Goal: Information Seeking & Learning: Learn about a topic

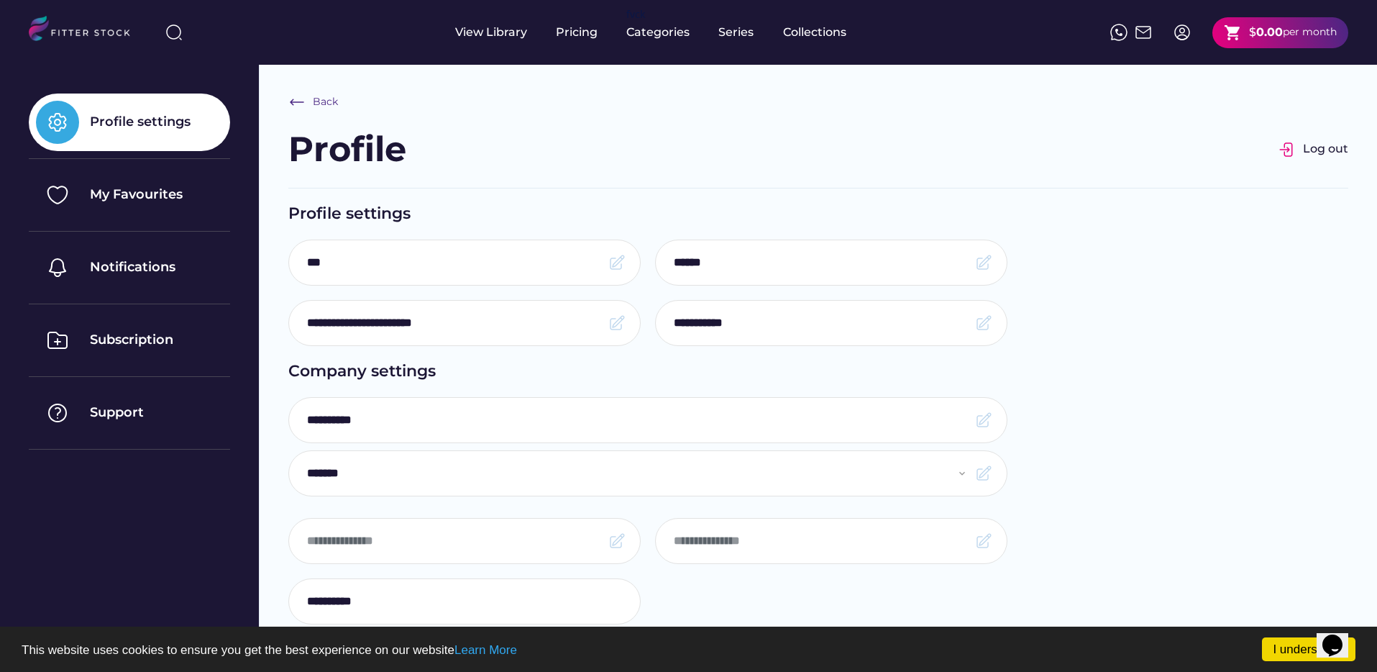
click at [1284, 37] on div "per month" at bounding box center [1310, 32] width 54 height 14
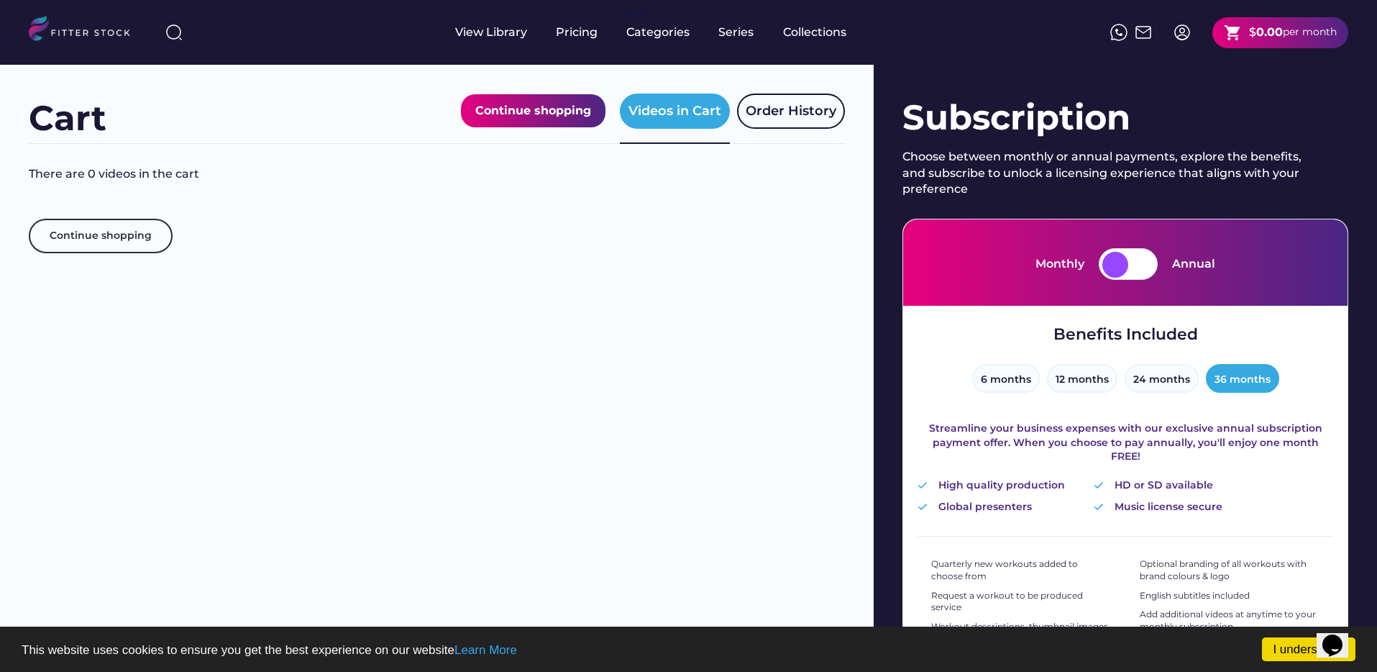
click at [1136, 266] on div at bounding box center [1141, 265] width 26 height 26
click at [1120, 267] on div at bounding box center [1115, 265] width 26 height 26
click at [1143, 263] on div at bounding box center [1141, 265] width 26 height 26
click at [1127, 265] on div at bounding box center [1115, 265] width 26 height 26
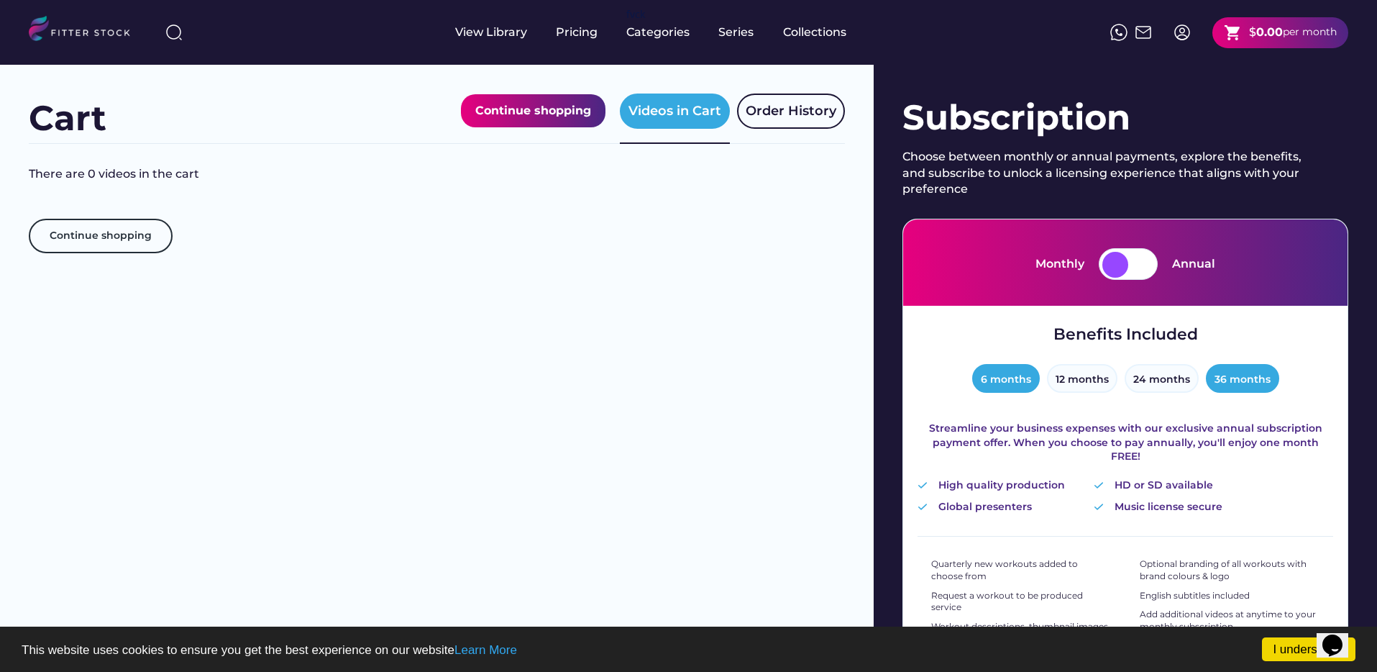
click at [1017, 379] on button "6 months" at bounding box center [1006, 378] width 68 height 29
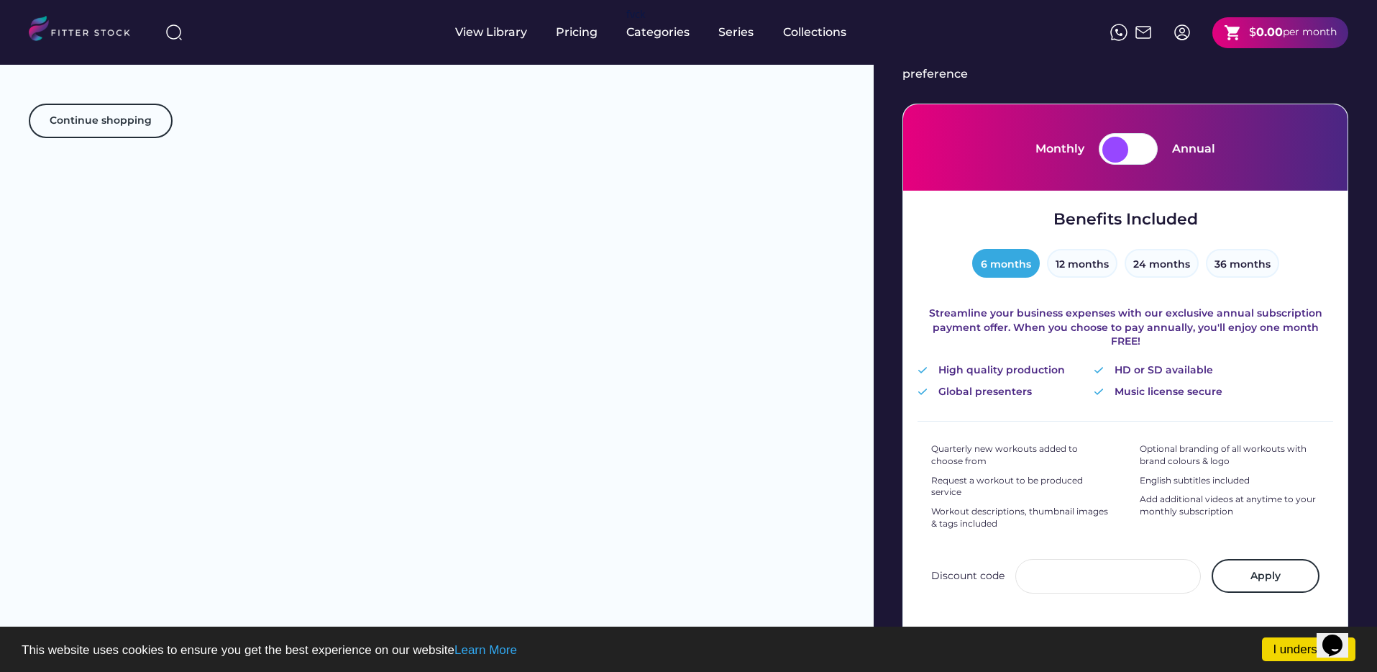
scroll to position [114, 0]
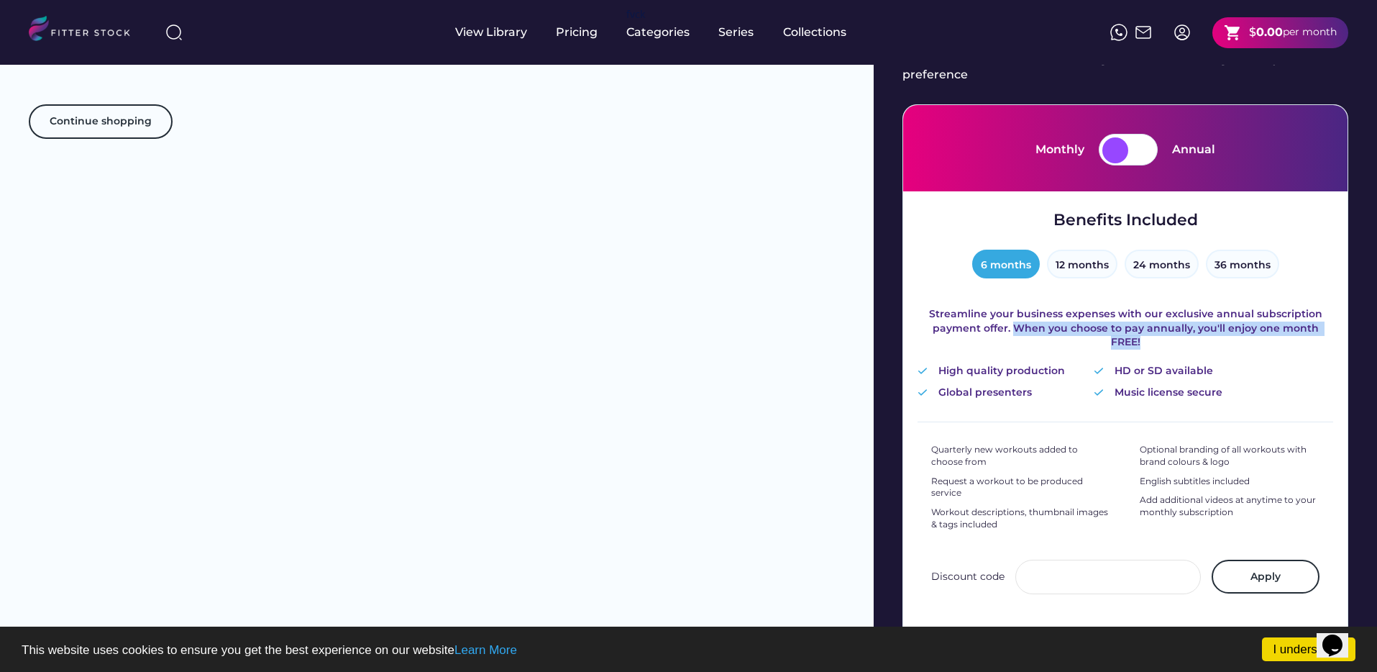
drag, startPoint x: 999, startPoint y: 328, endPoint x: 1291, endPoint y: 337, distance: 292.8
click at [1291, 337] on div "Benefits Included 6 months 12 months 24 months 36 months Streamline your busine…" at bounding box center [1125, 304] width 416 height 191
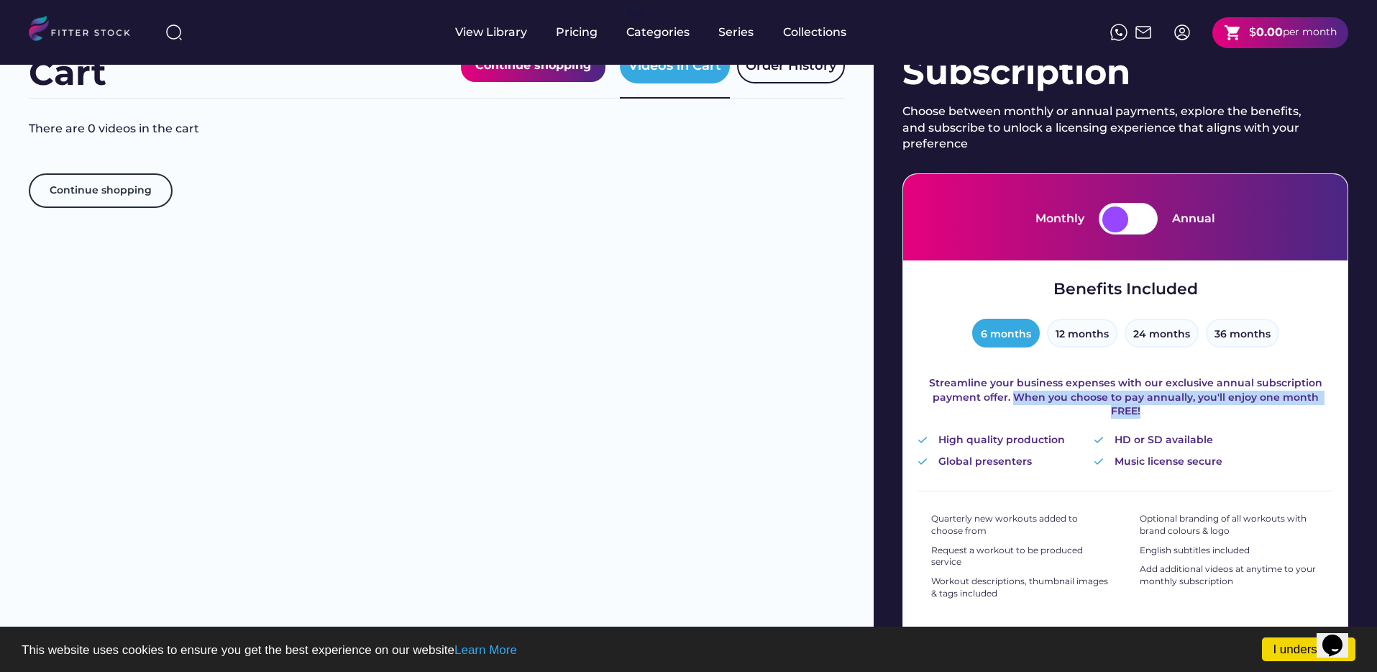
scroll to position [0, 0]
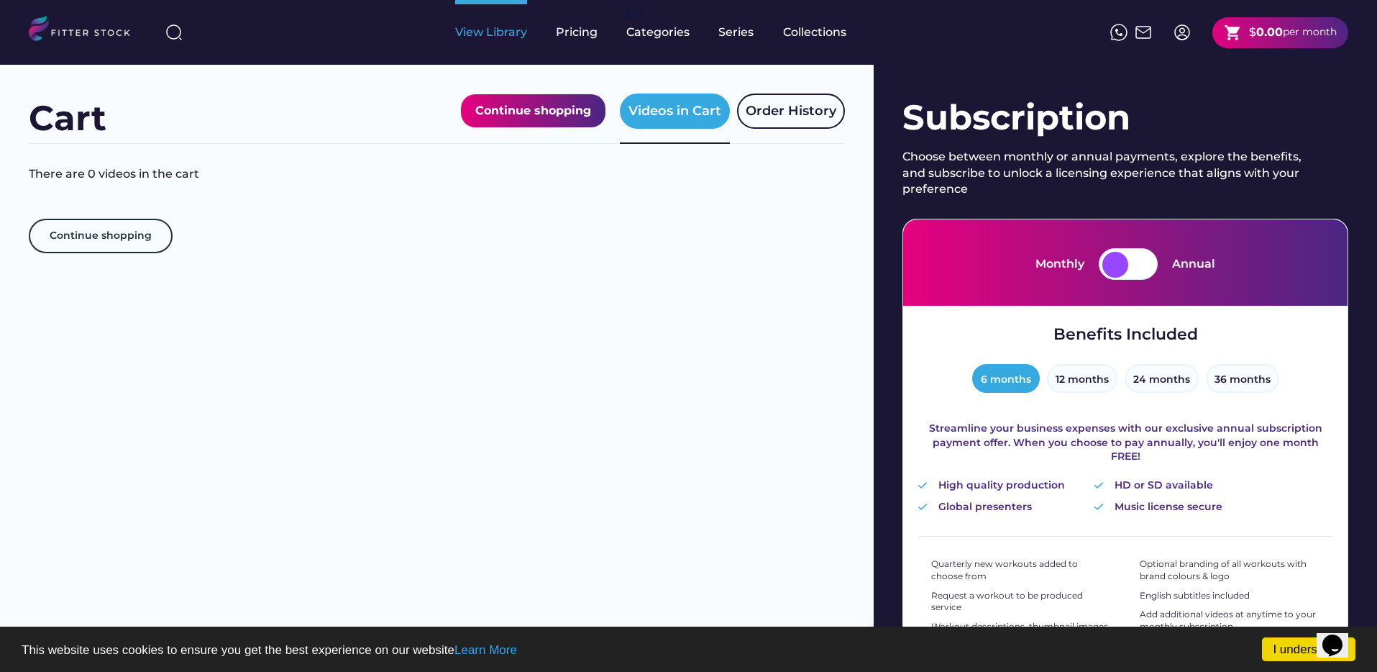
click at [486, 40] on div "View Library" at bounding box center [491, 32] width 72 height 65
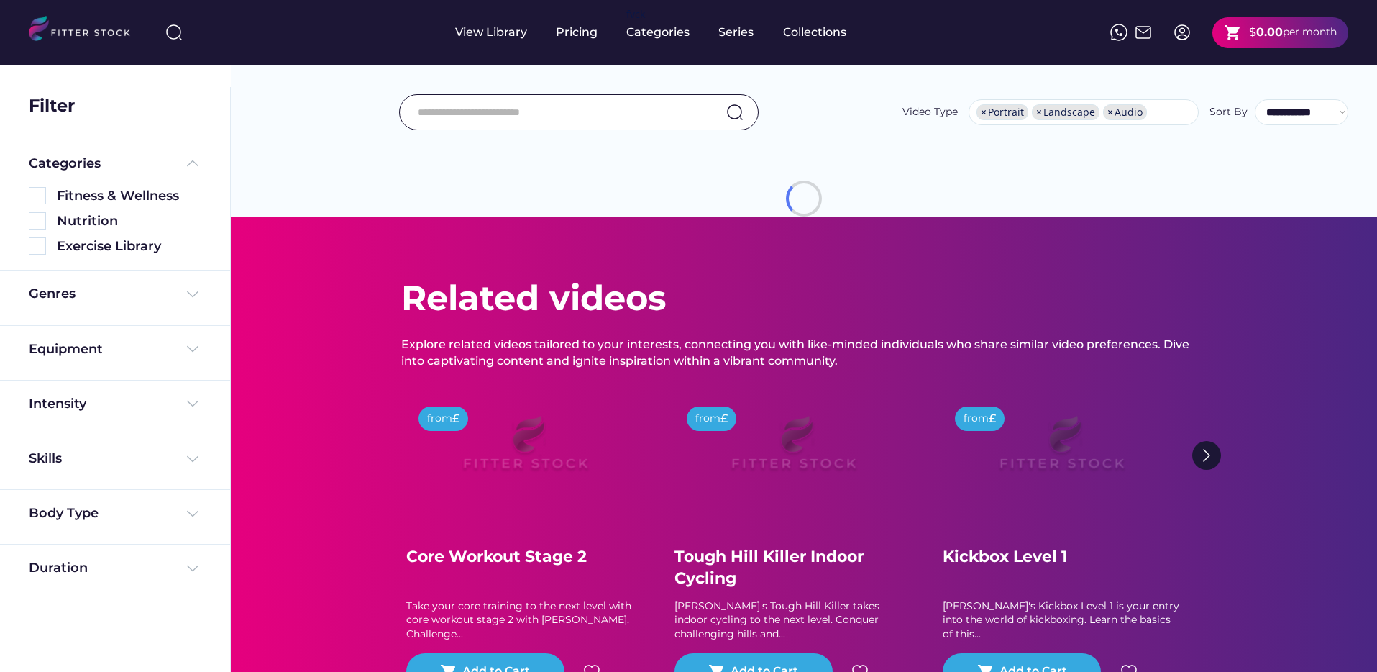
select select "**********"
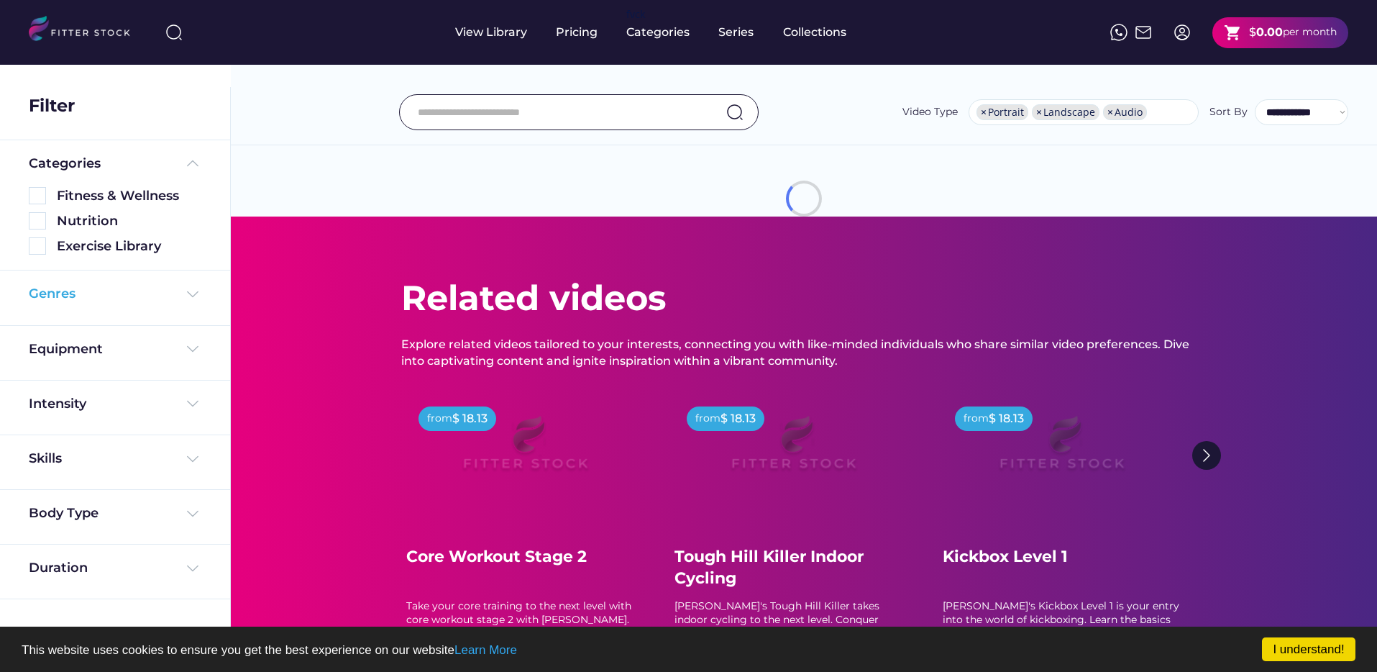
click at [175, 289] on div "Genres" at bounding box center [115, 294] width 173 height 18
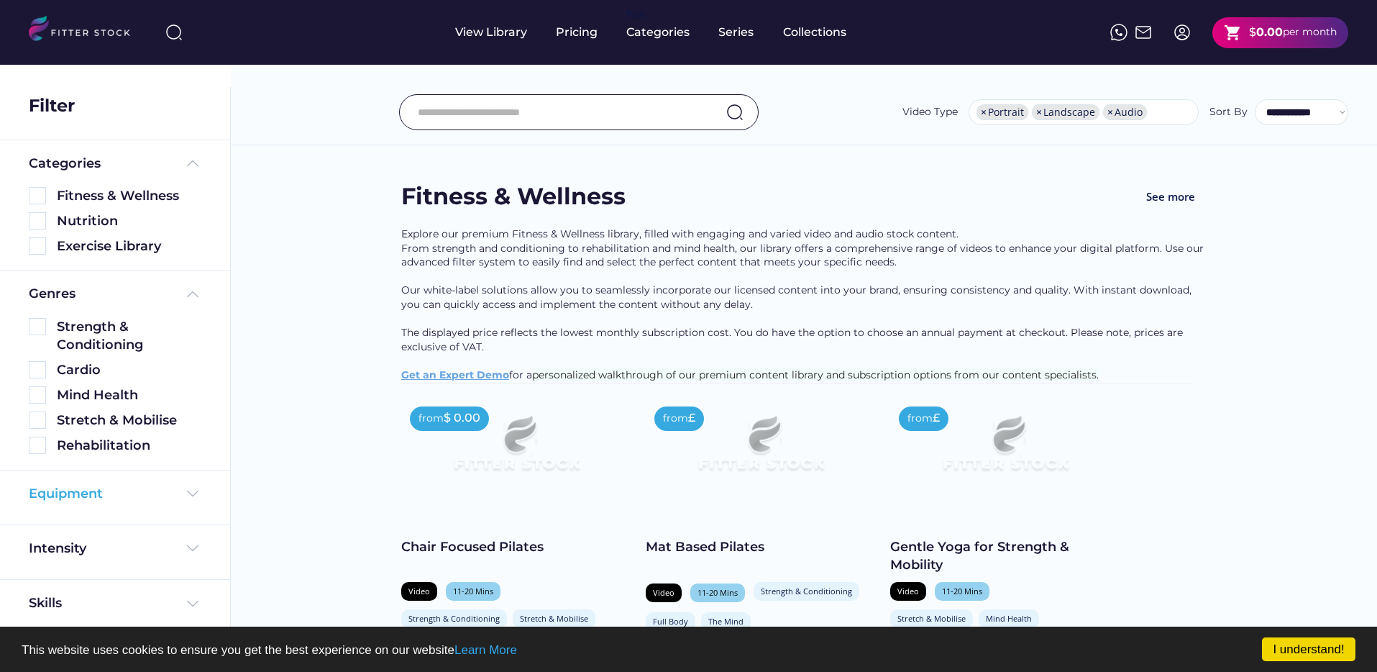
click at [157, 489] on div "Equipment" at bounding box center [115, 494] width 173 height 18
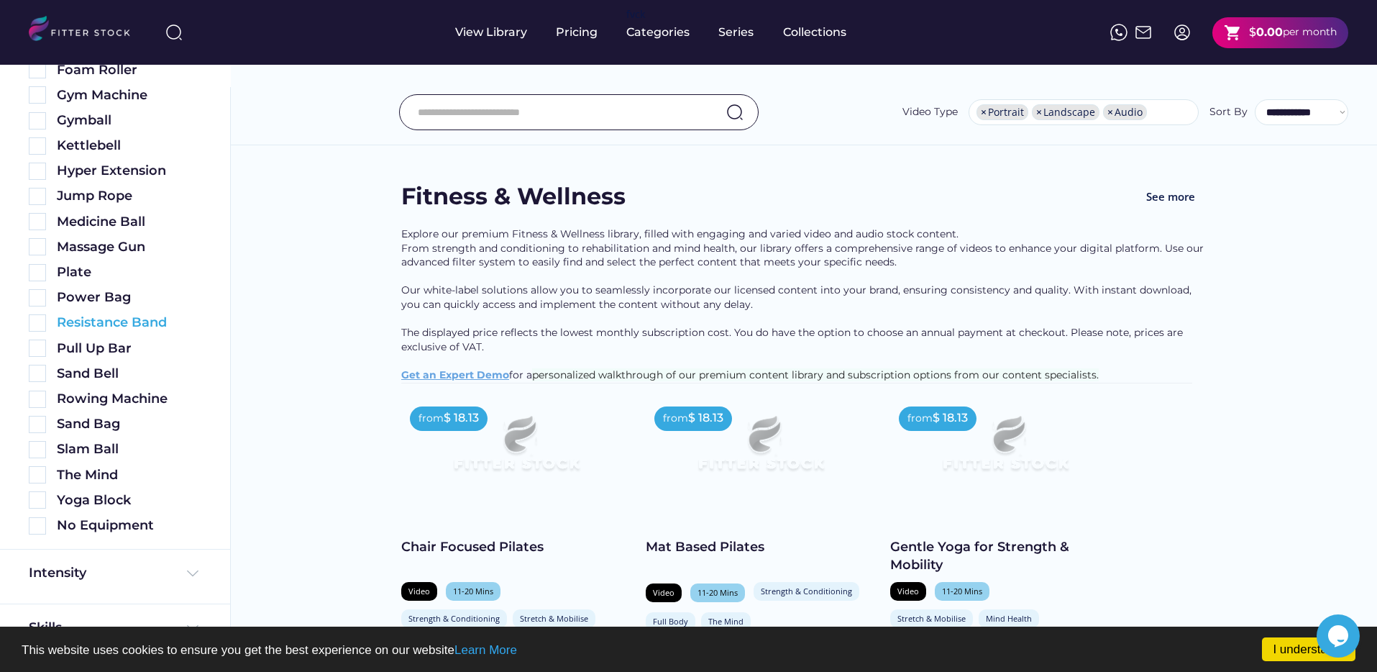
scroll to position [700, 0]
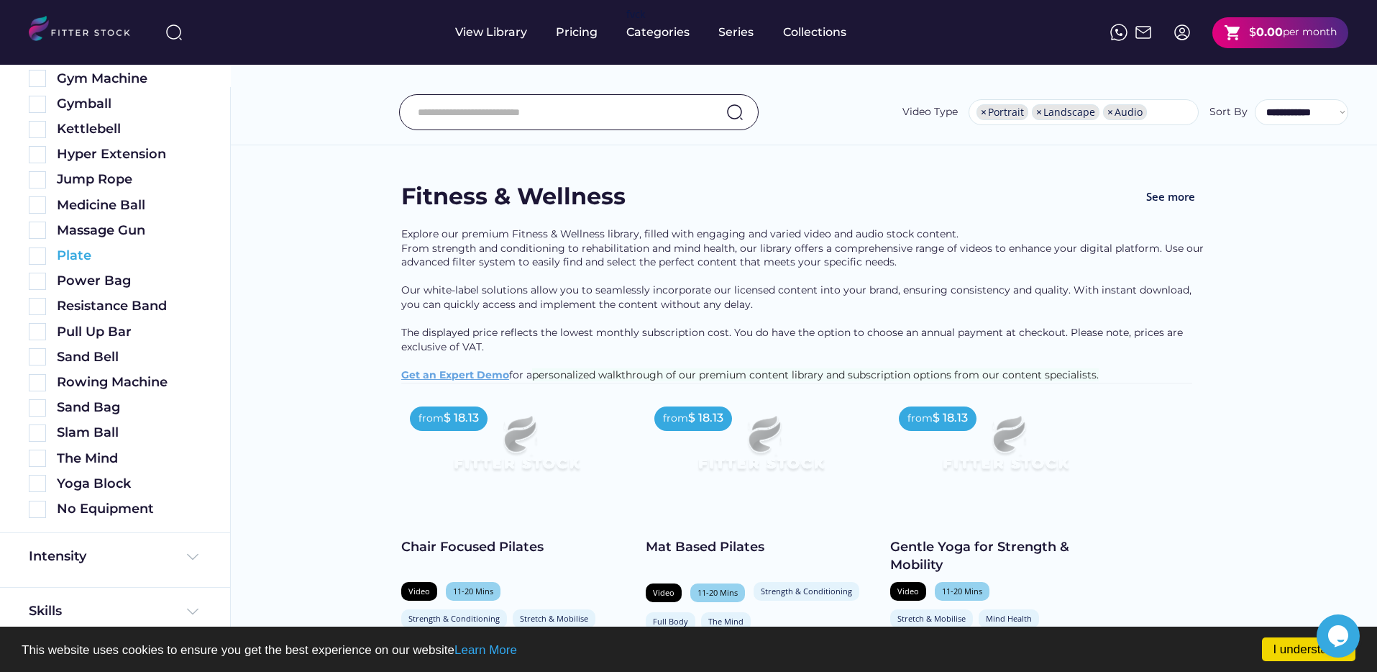
click at [31, 255] on img at bounding box center [37, 255] width 17 height 17
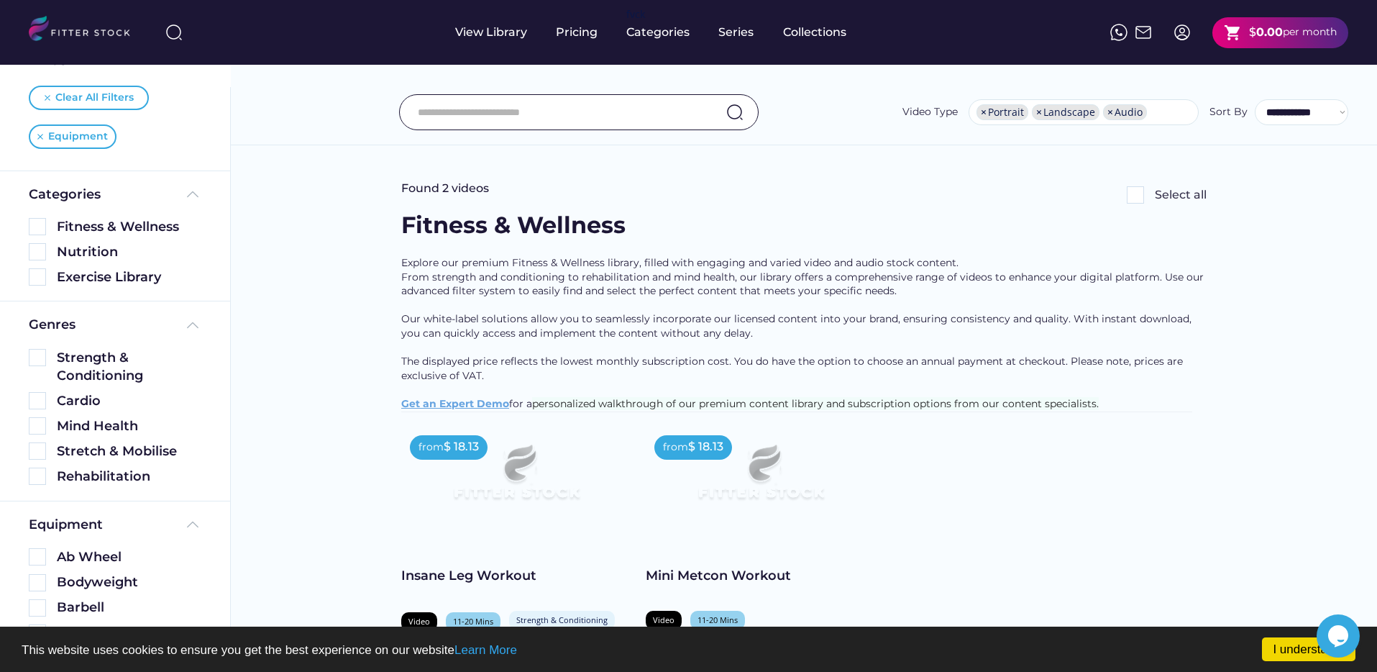
scroll to position [0, 0]
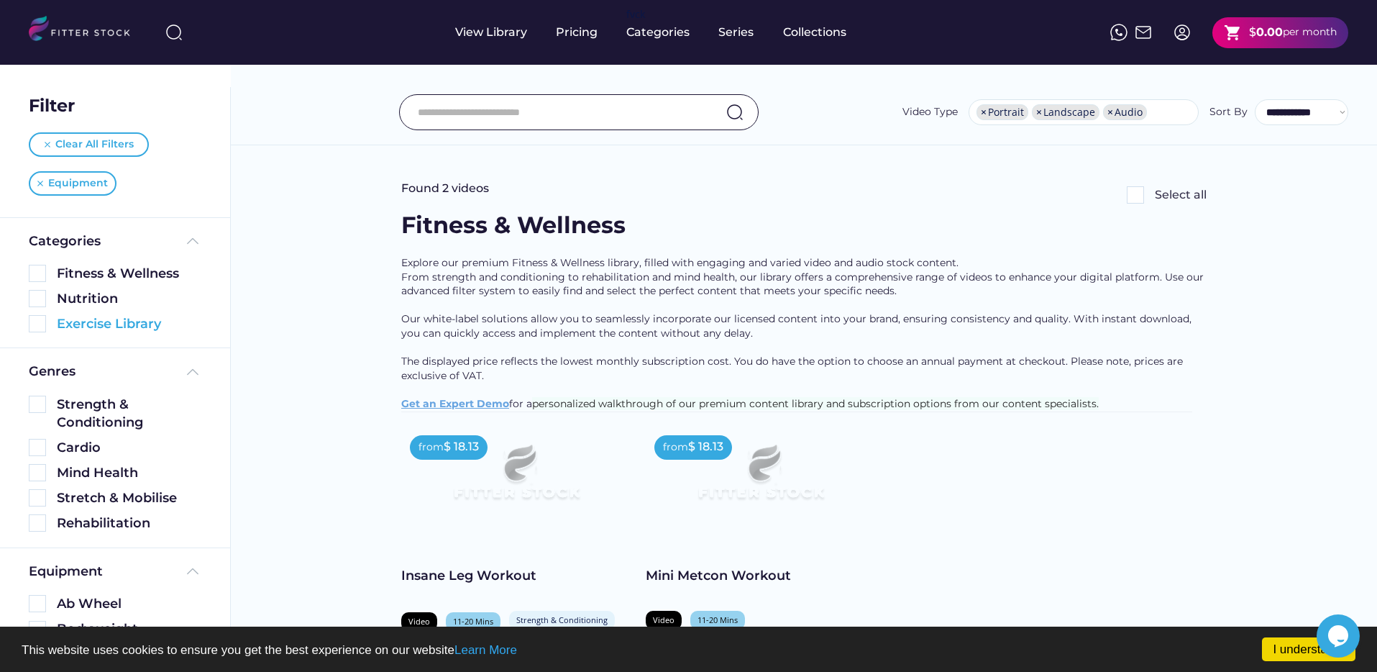
click at [42, 323] on img at bounding box center [37, 323] width 17 height 17
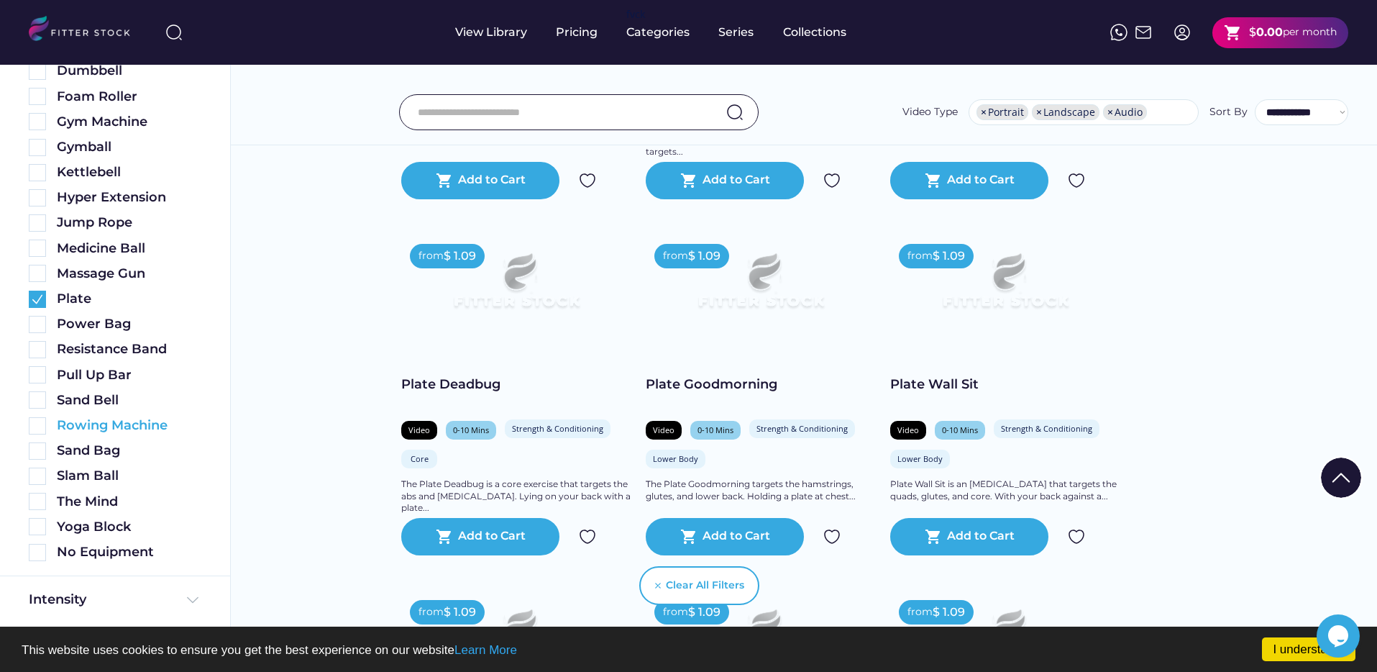
scroll to position [738, 0]
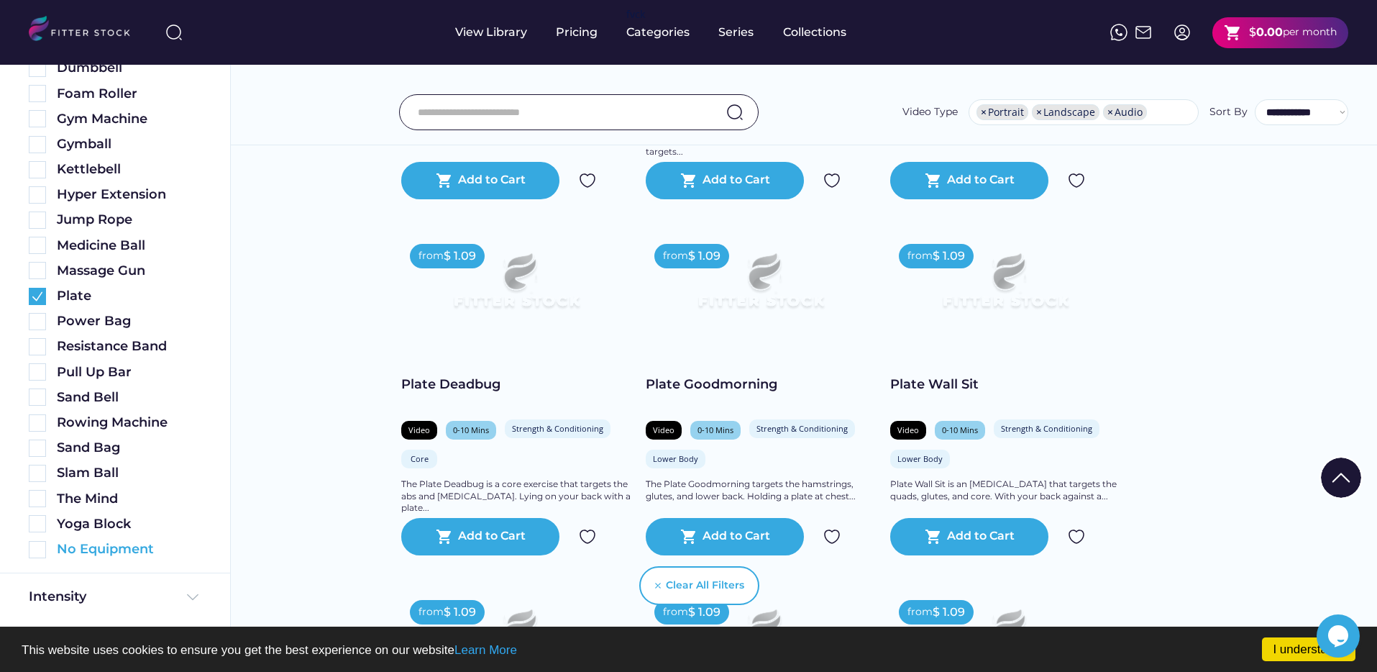
click at [35, 556] on img at bounding box center [37, 549] width 17 height 17
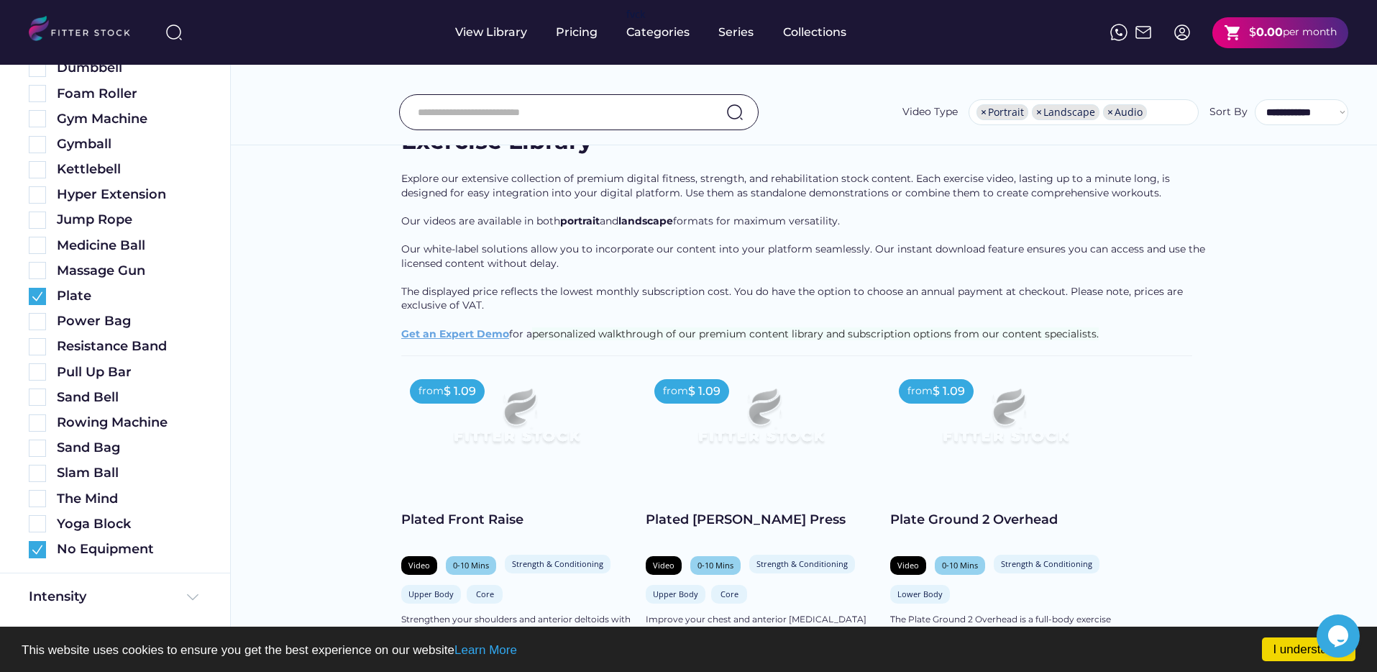
scroll to position [48, 0]
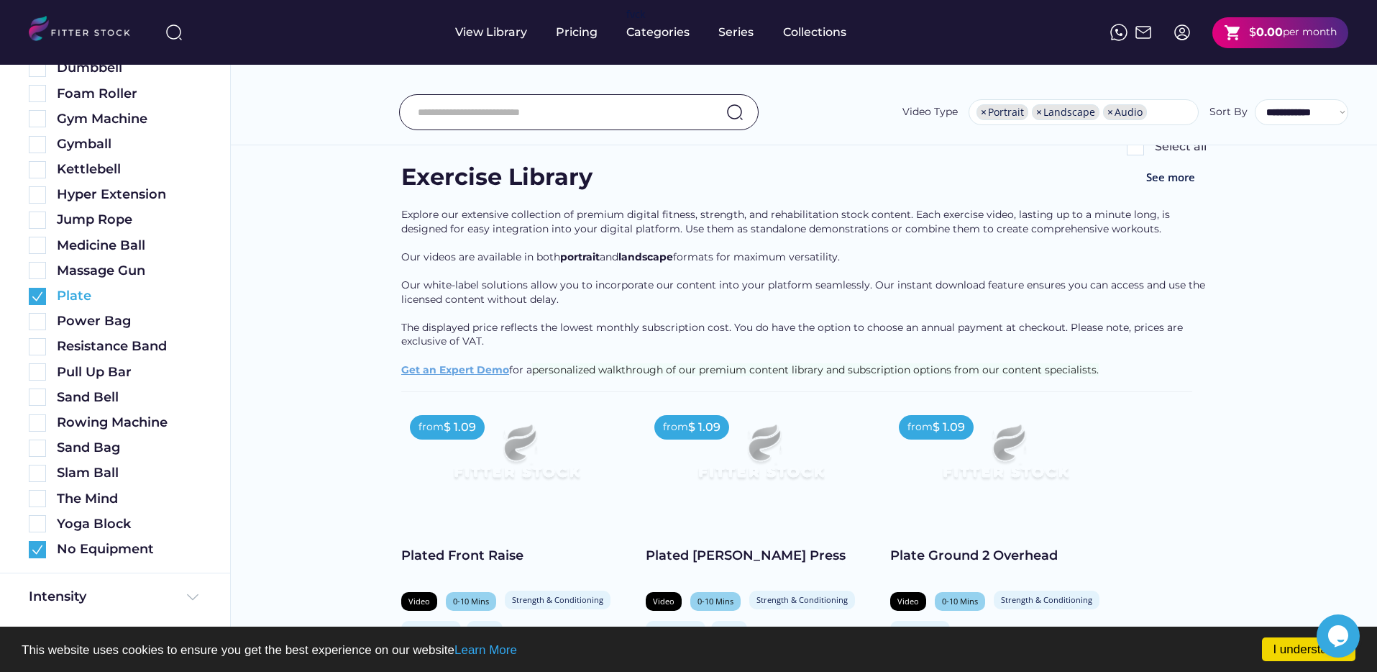
click at [38, 300] on img at bounding box center [37, 296] width 17 height 17
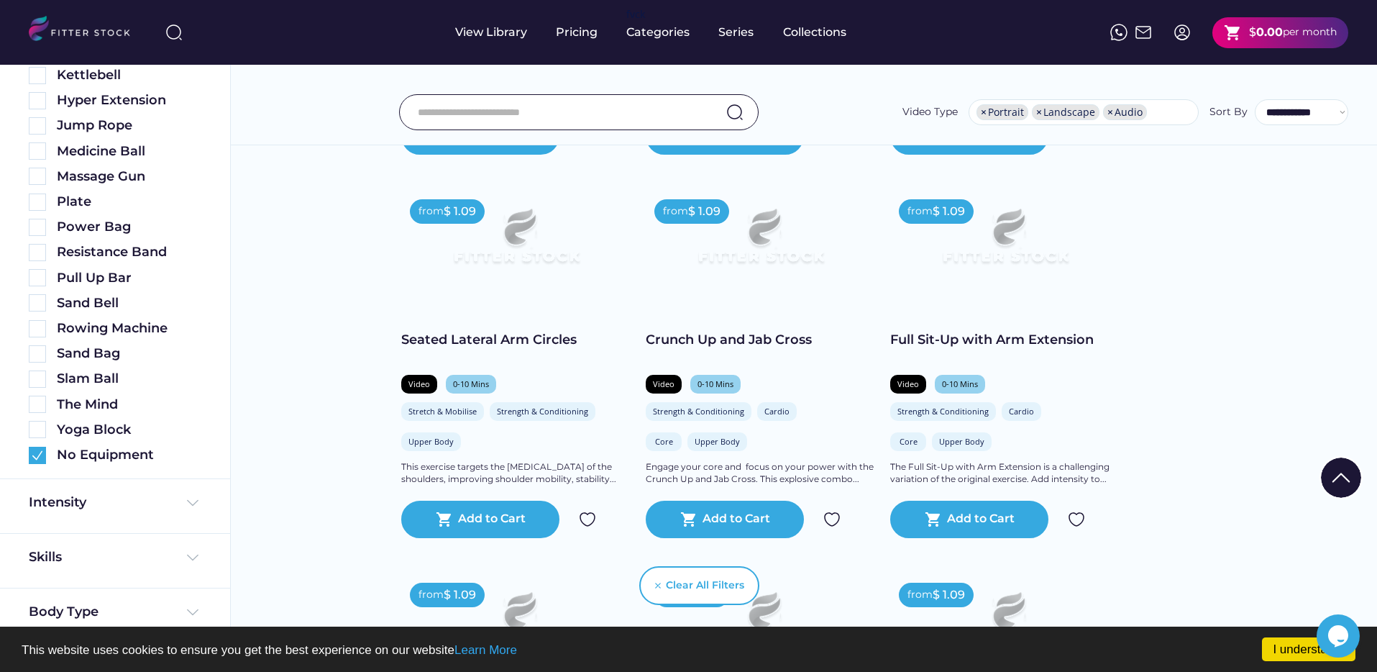
scroll to position [859, 0]
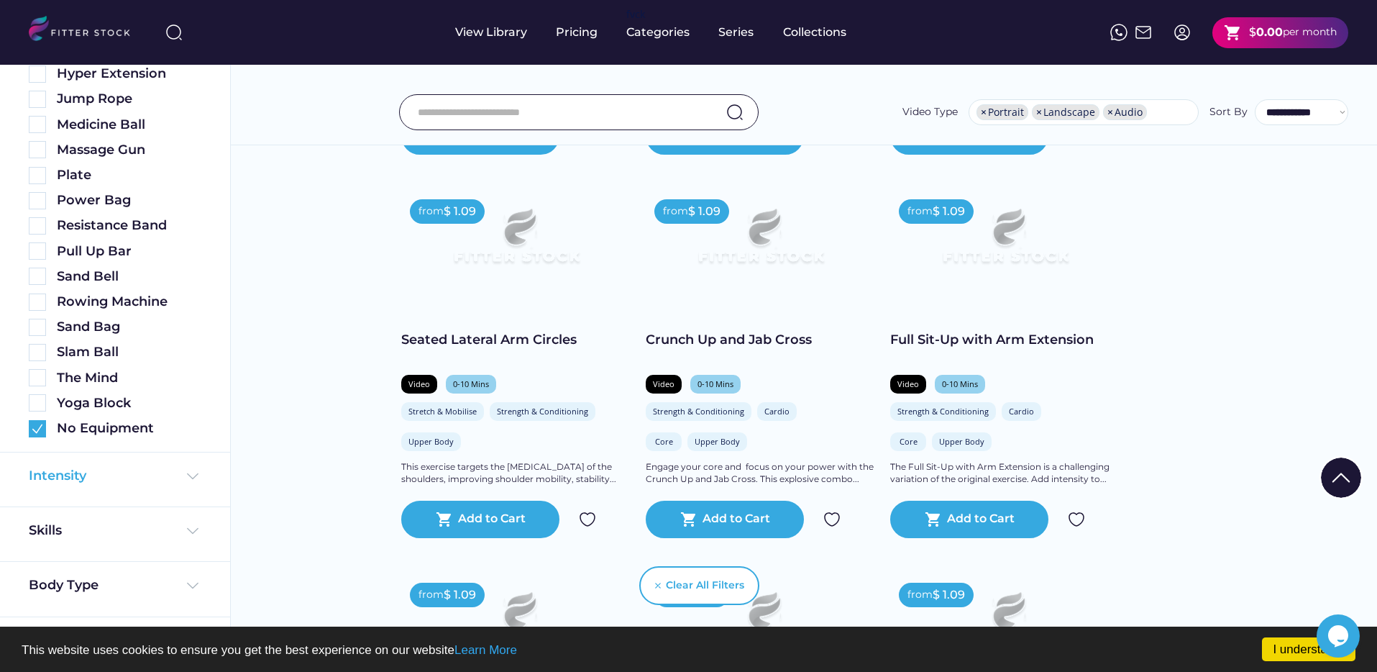
click at [124, 481] on div "Intensity" at bounding box center [115, 476] width 173 height 18
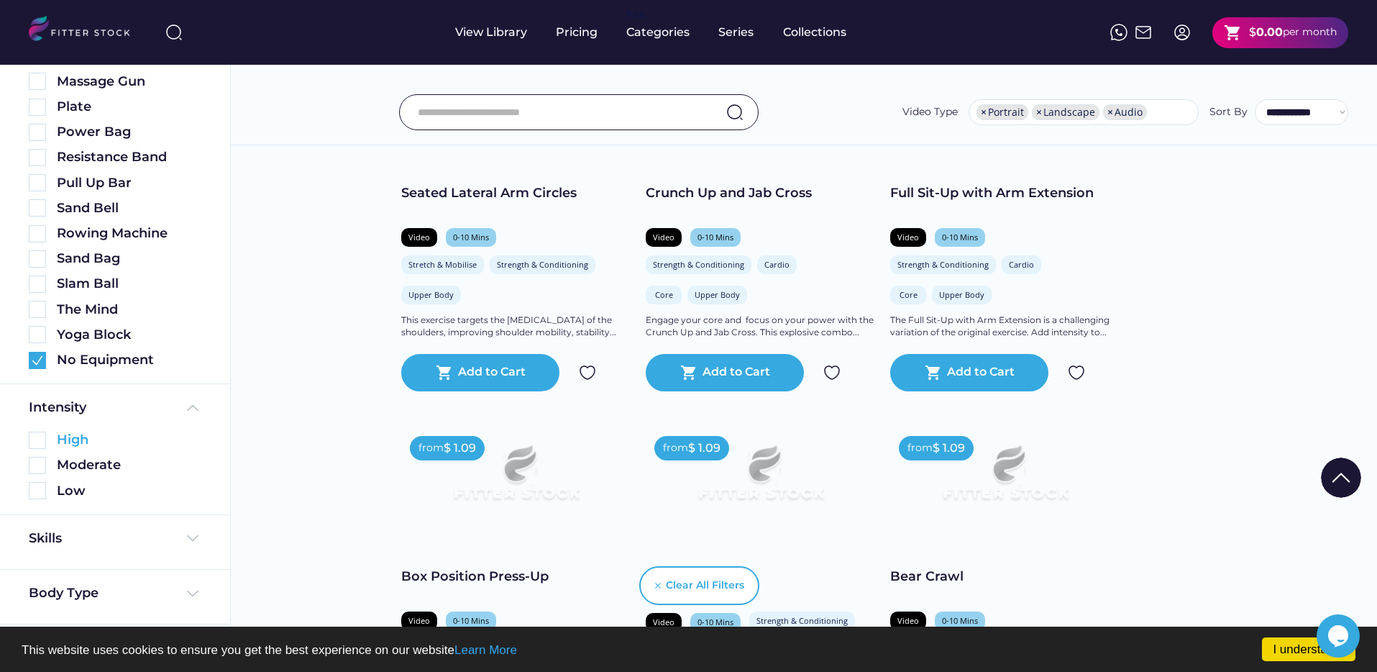
scroll to position [934, 0]
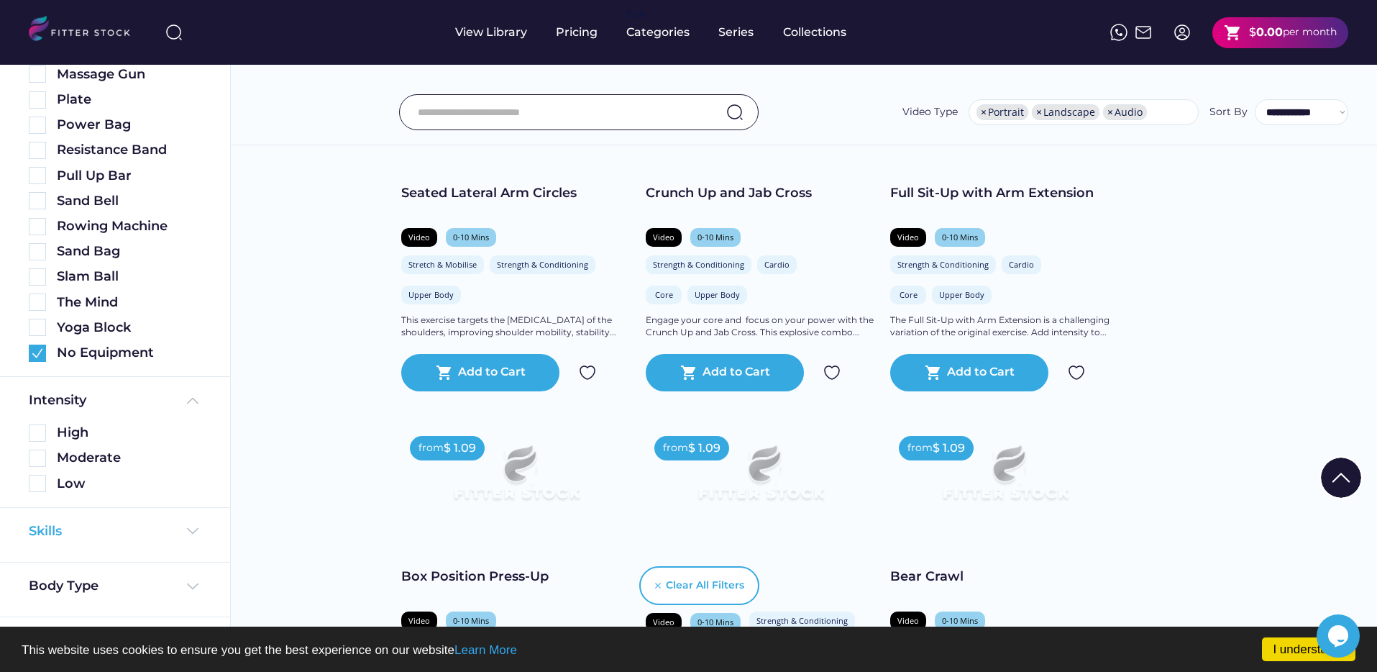
click at [122, 532] on div "Skills" at bounding box center [115, 531] width 173 height 18
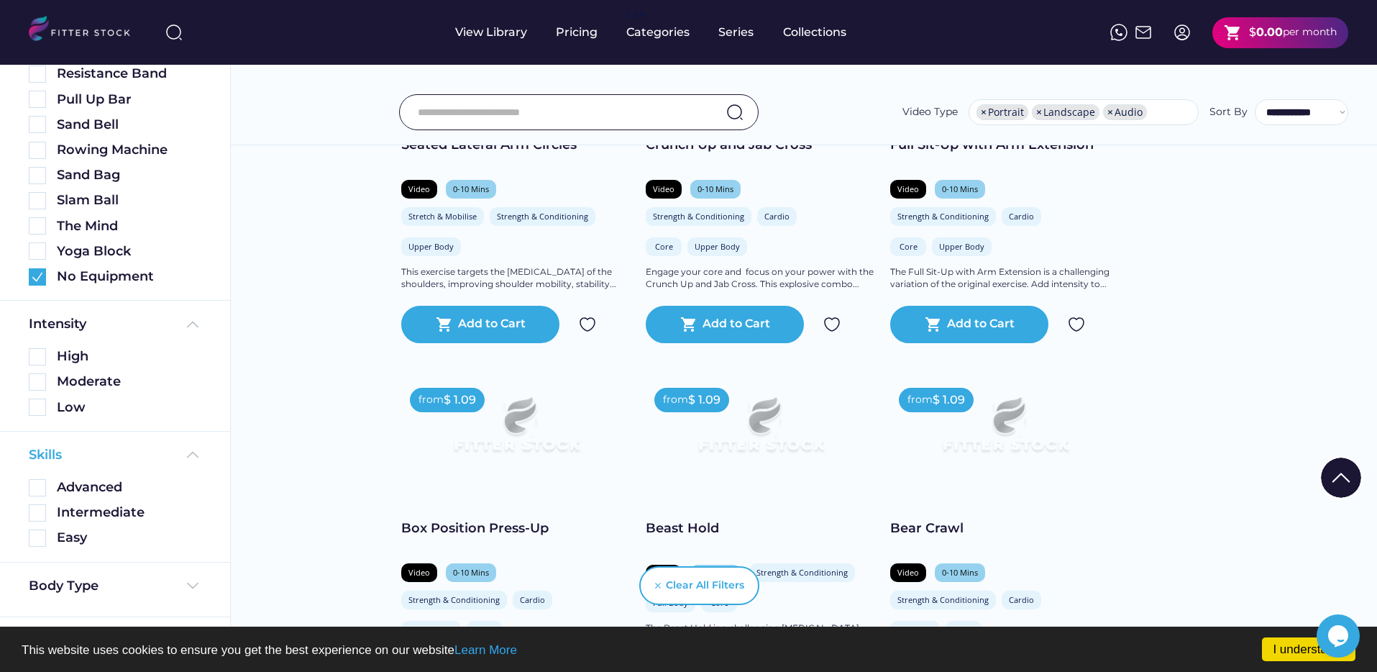
scroll to position [1233, 0]
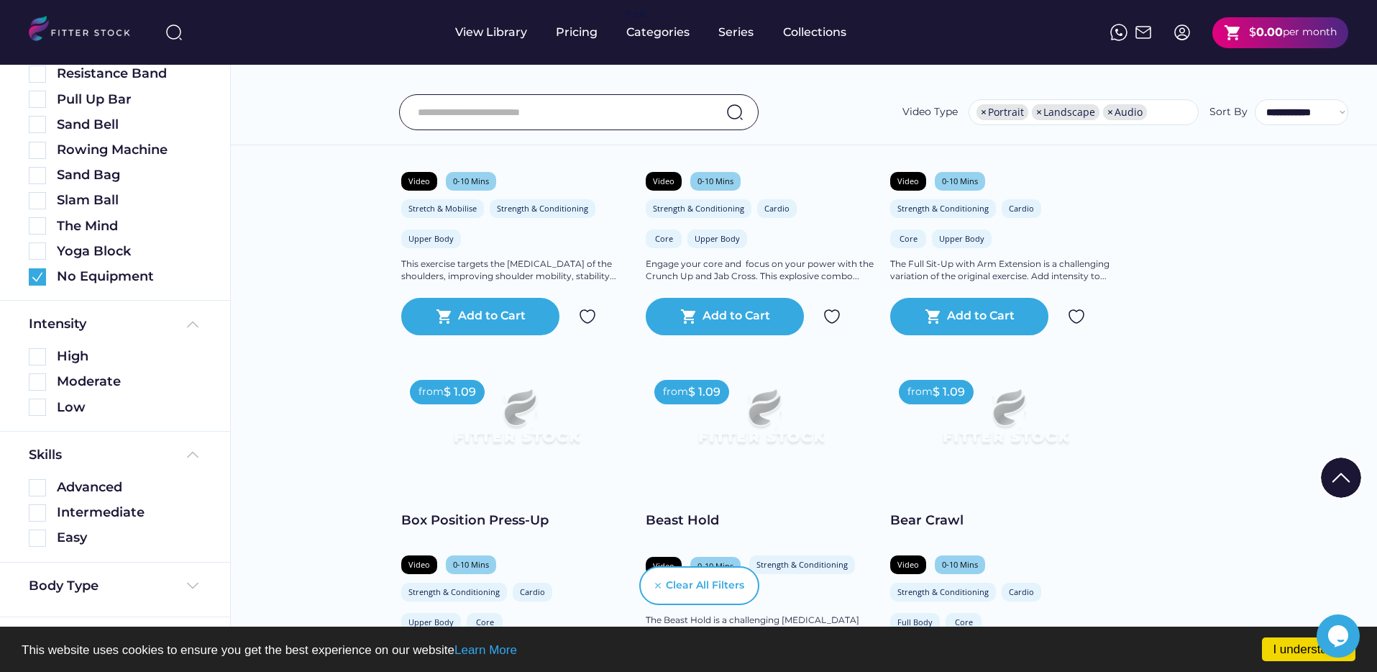
click at [86, 572] on div "Body Type" at bounding box center [115, 589] width 230 height 55
click at [83, 580] on div "Body Type" at bounding box center [64, 586] width 70 height 18
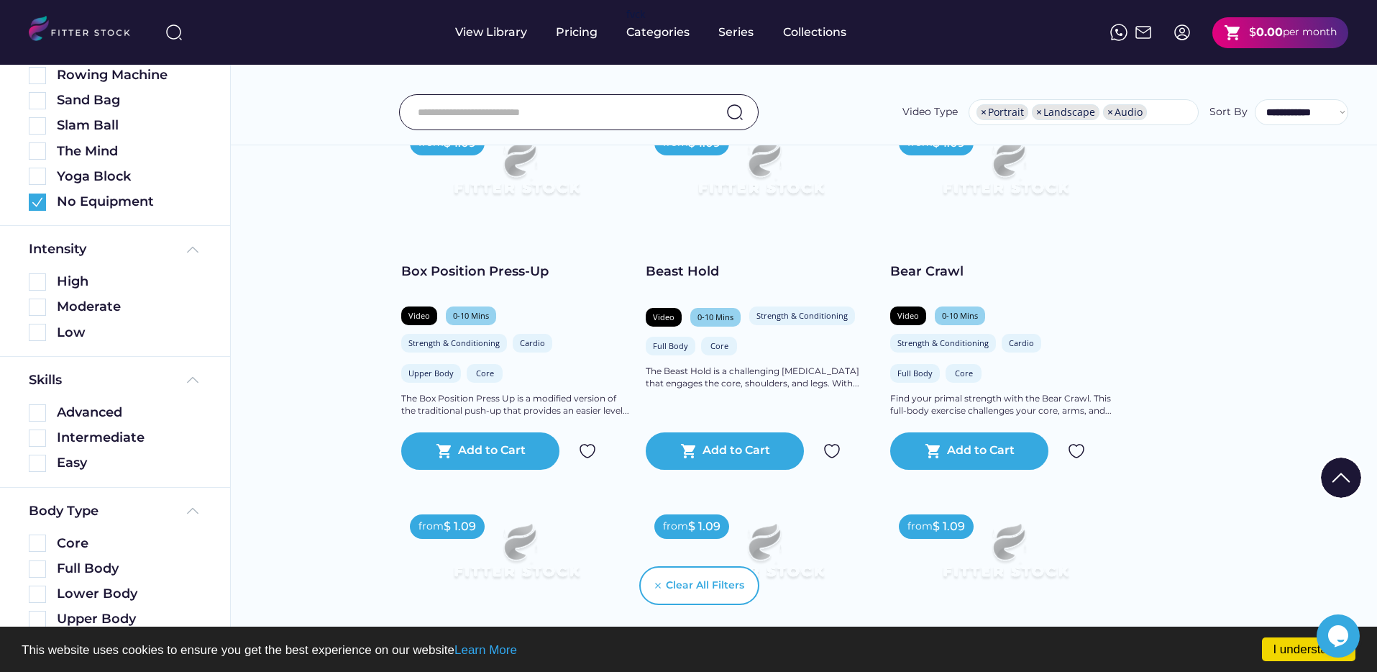
scroll to position [1137, 0]
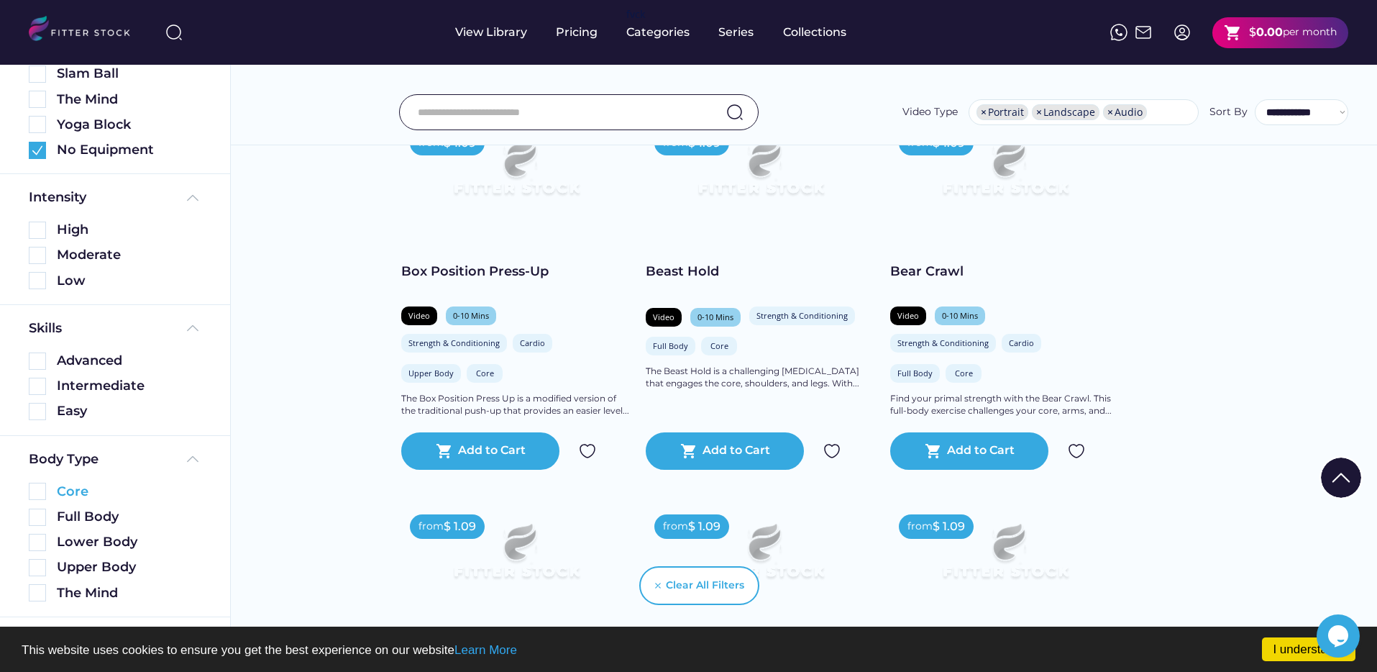
click at [39, 493] on img at bounding box center [37, 490] width 17 height 17
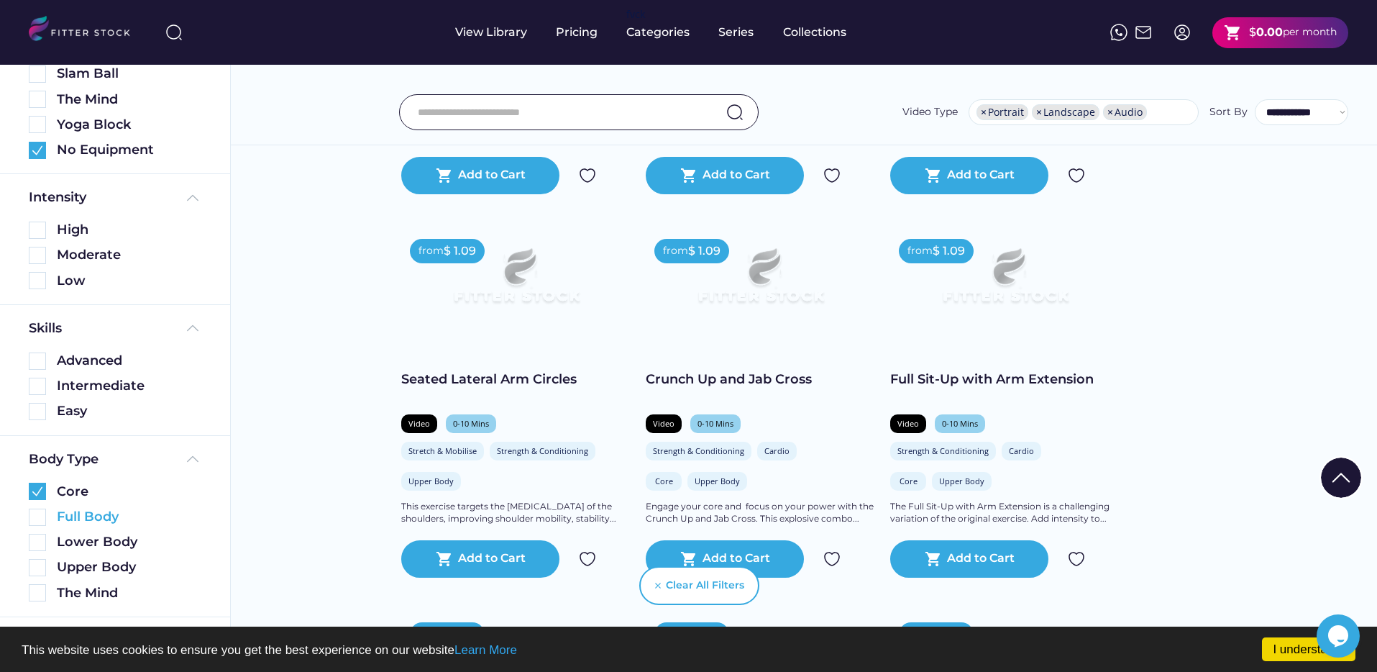
scroll to position [955, 0]
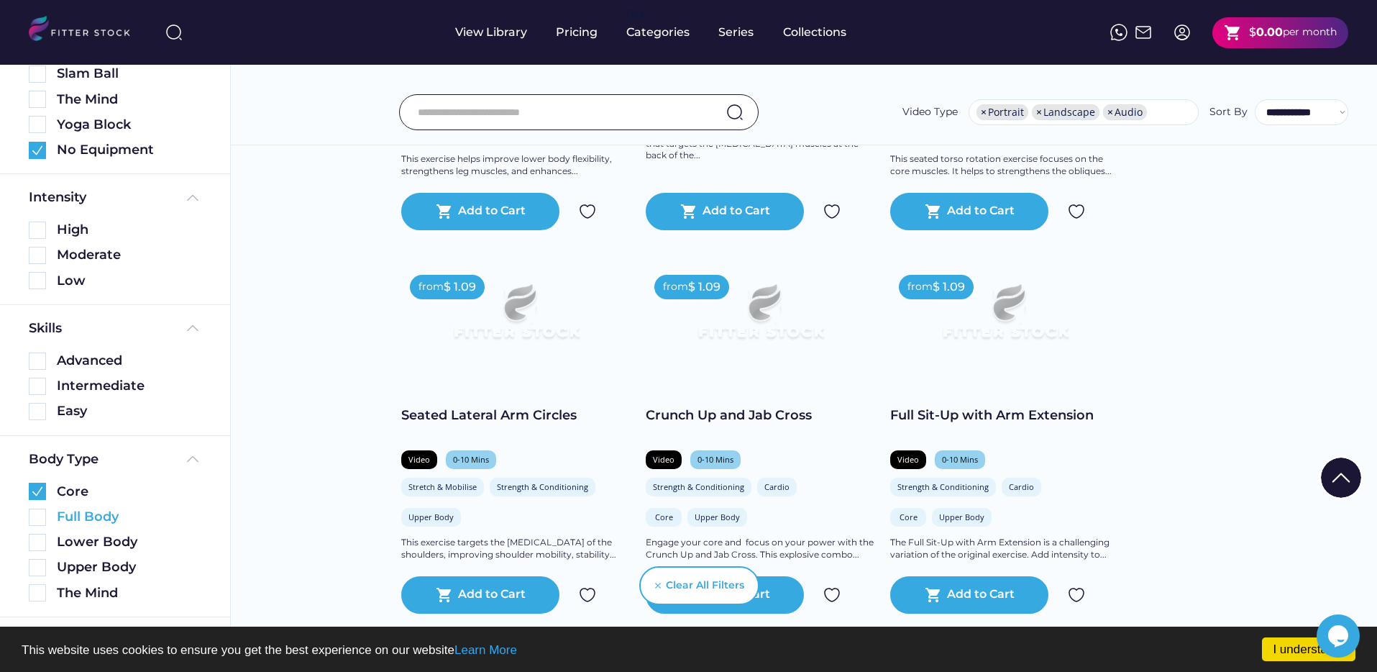
click at [39, 525] on div "Full Body" at bounding box center [115, 517] width 173 height 18
click at [42, 552] on div "Upper Body" at bounding box center [115, 563] width 173 height 25
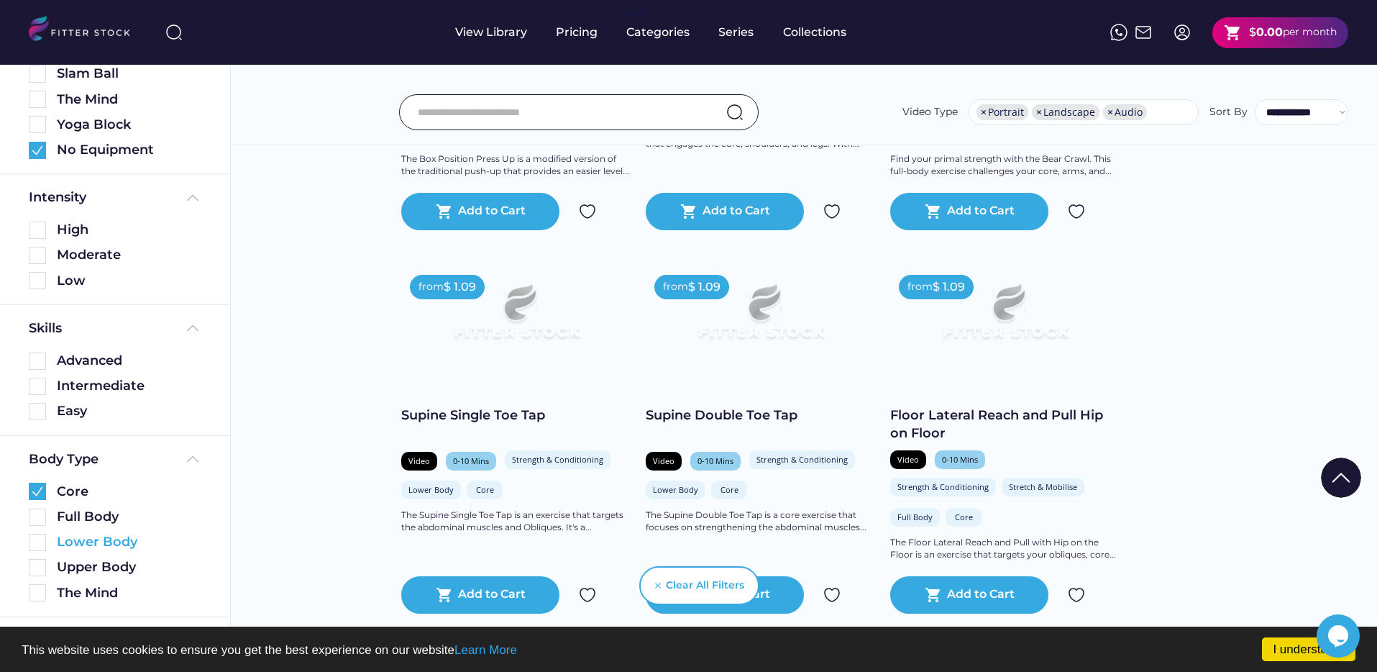
click at [40, 543] on img at bounding box center [37, 542] width 17 height 17
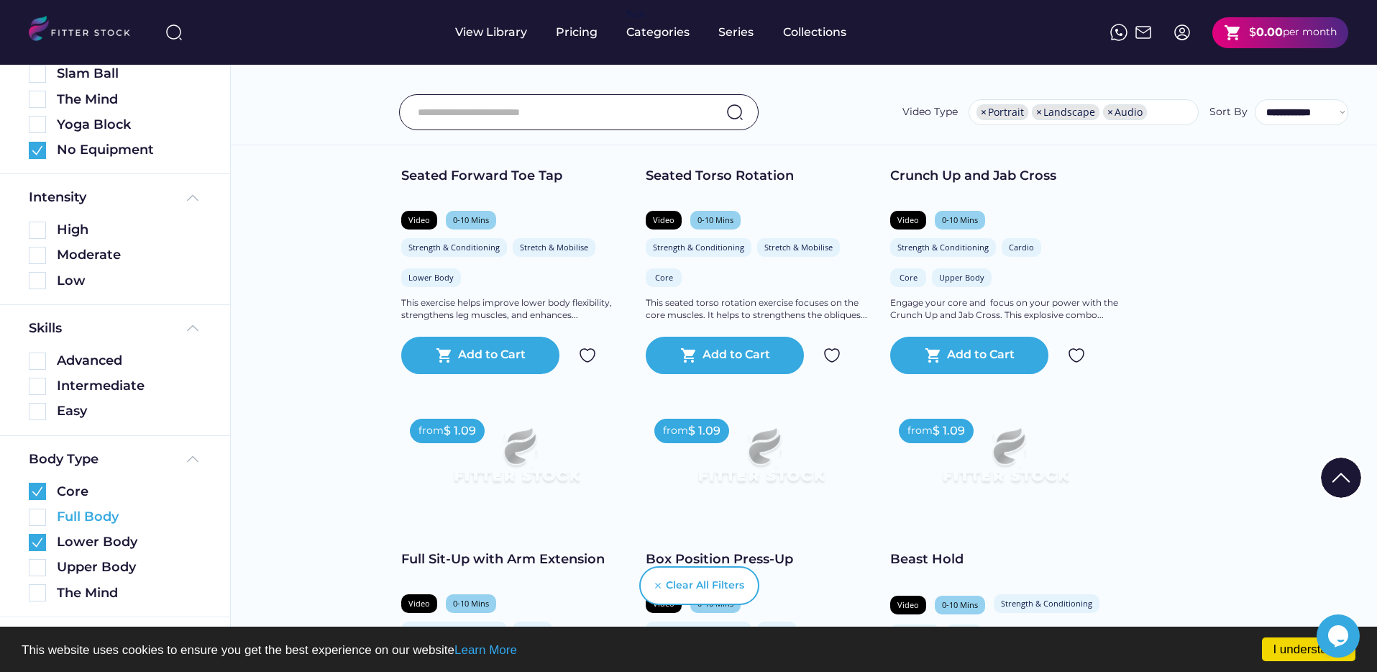
click at [42, 521] on img at bounding box center [37, 516] width 17 height 17
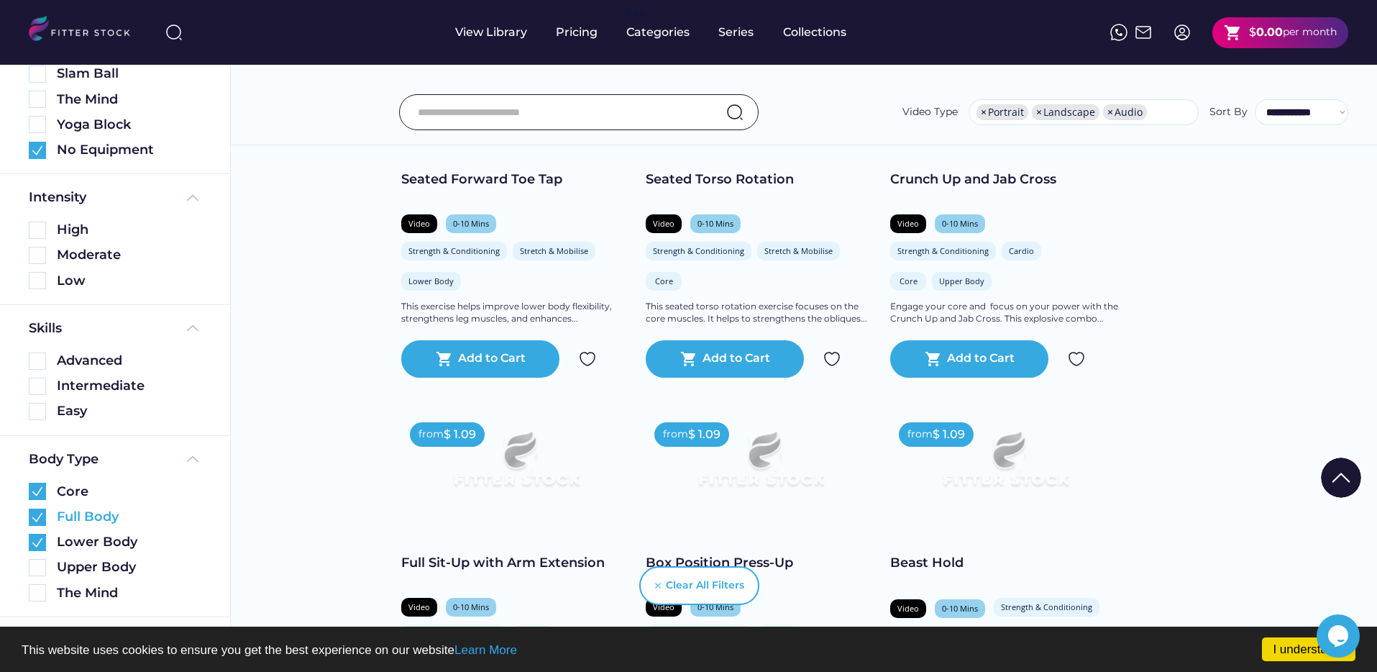
scroll to position [0, 0]
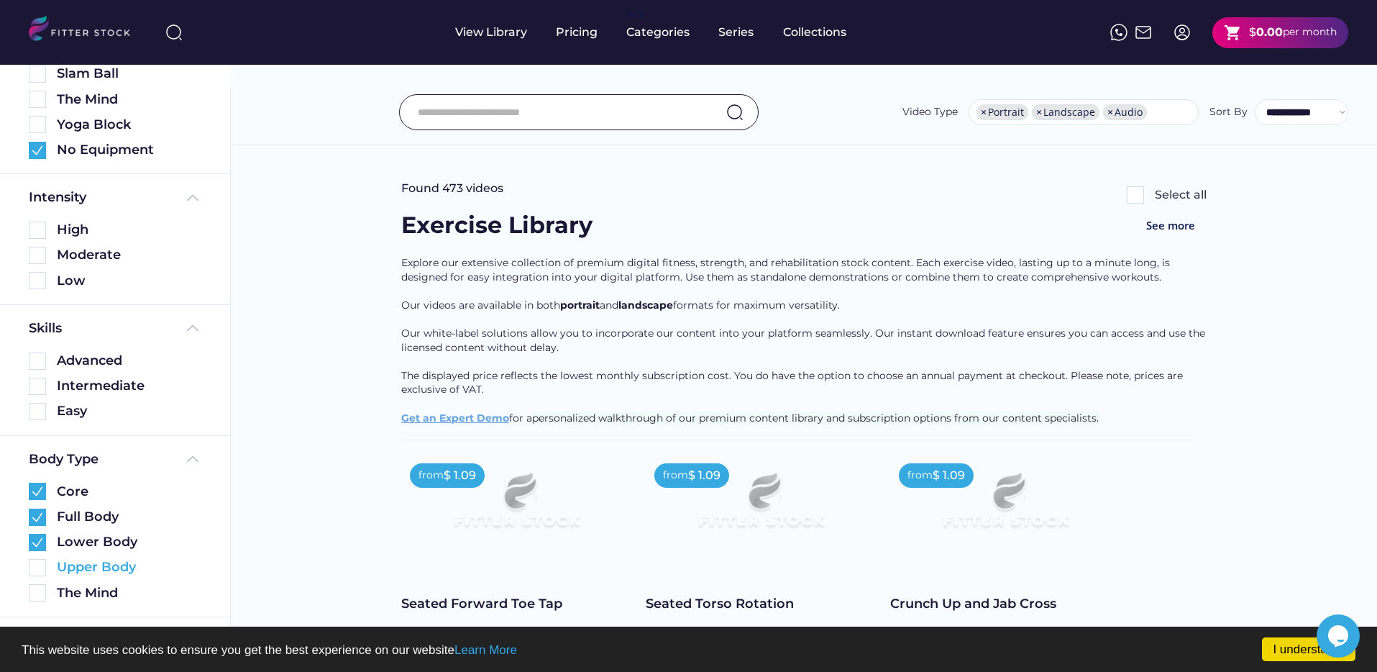
click at [40, 572] on img at bounding box center [37, 567] width 17 height 17
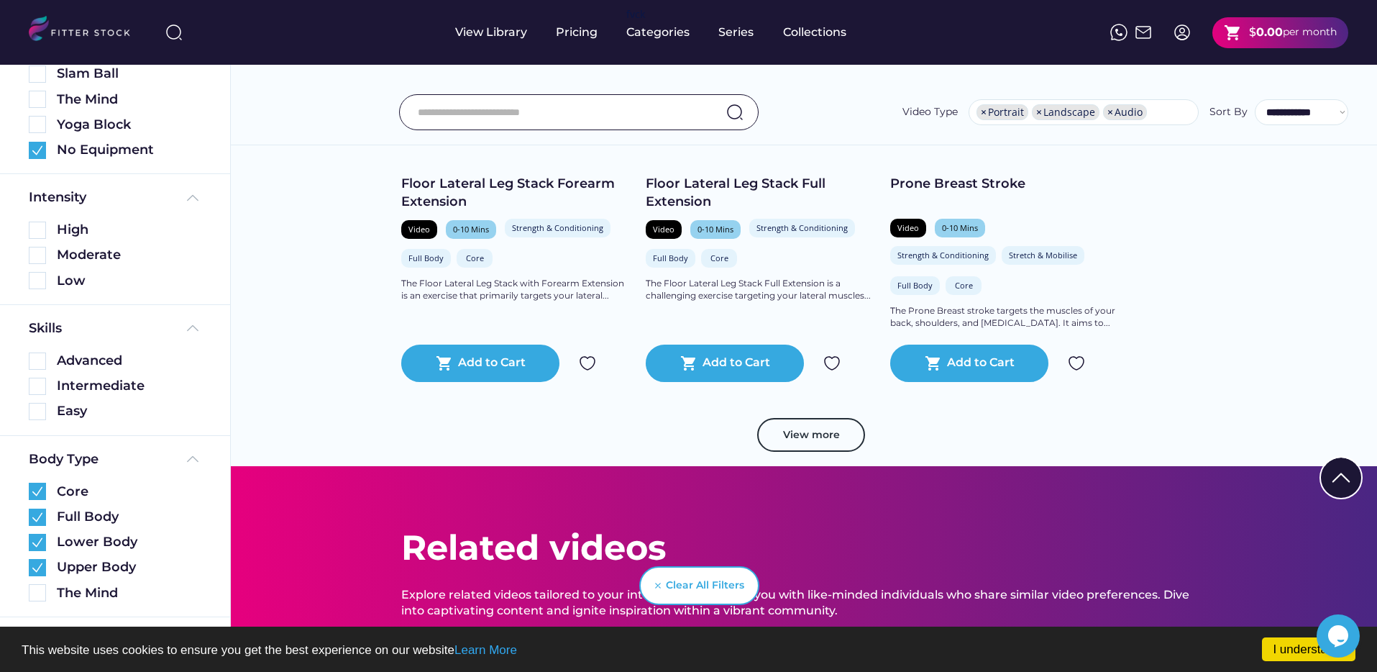
scroll to position [2723, 0]
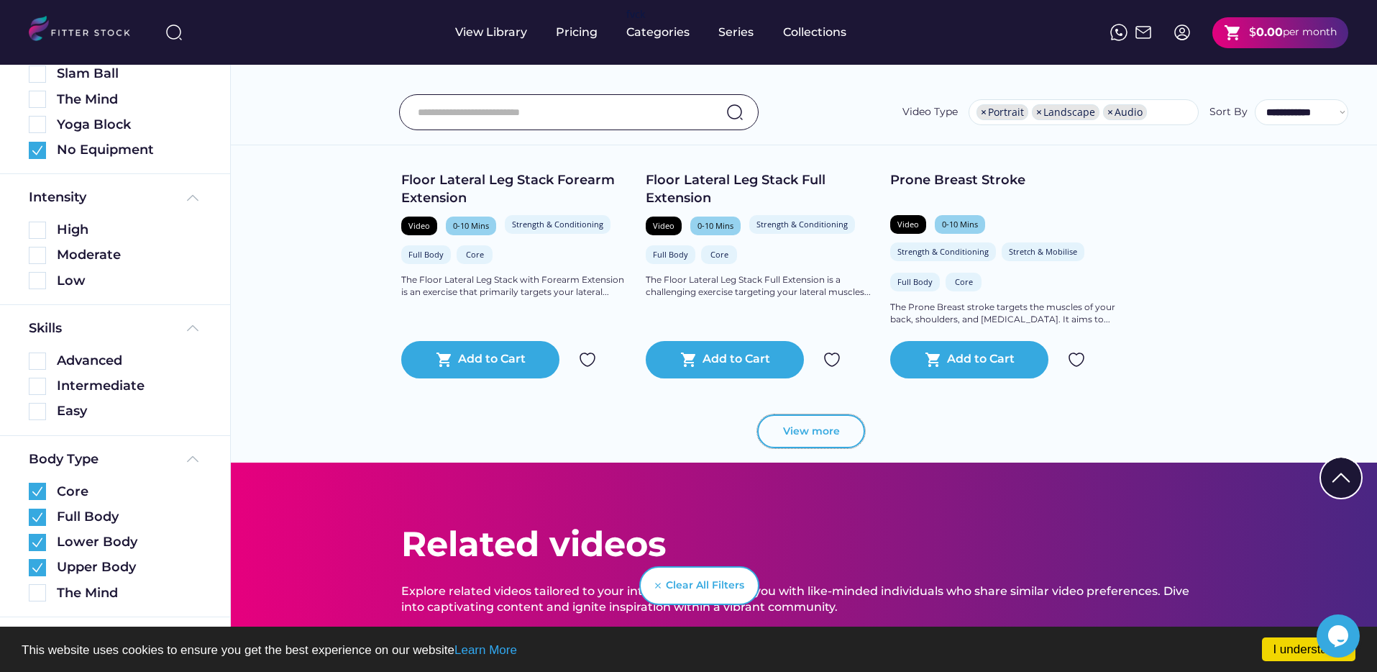
click at [790, 434] on button "View more" at bounding box center [811, 431] width 108 height 35
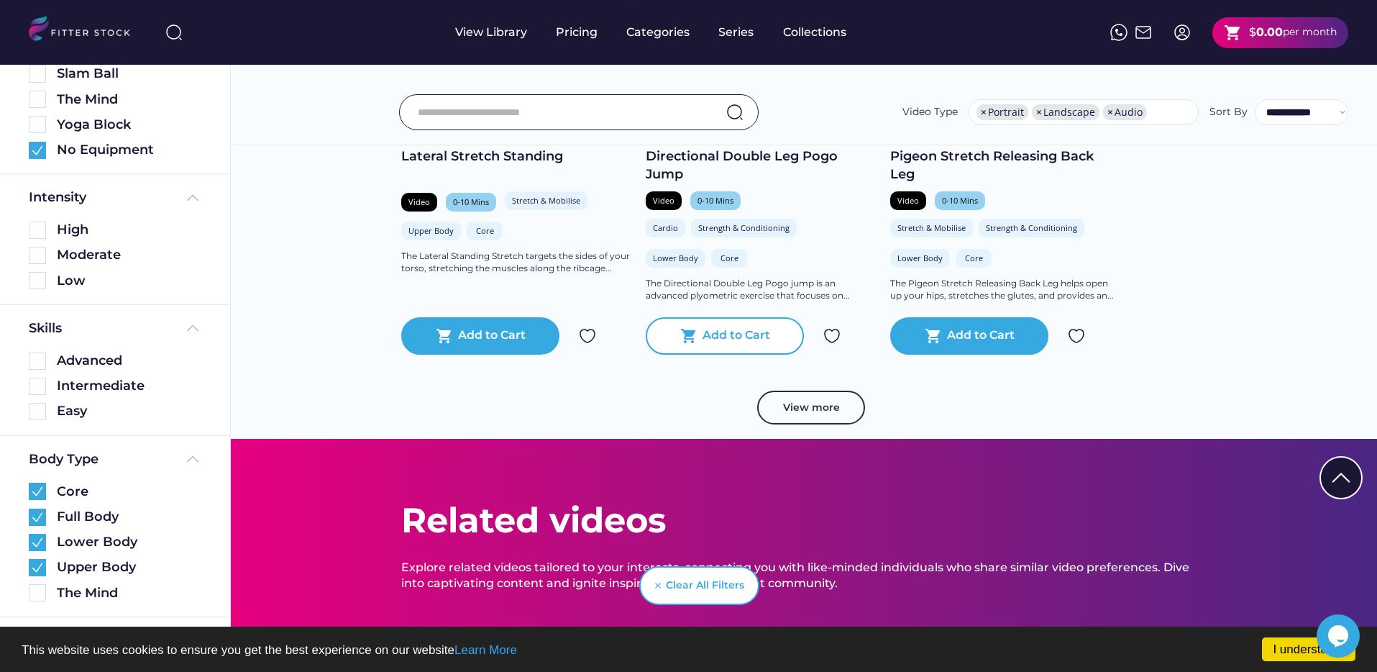
scroll to position [5465, 0]
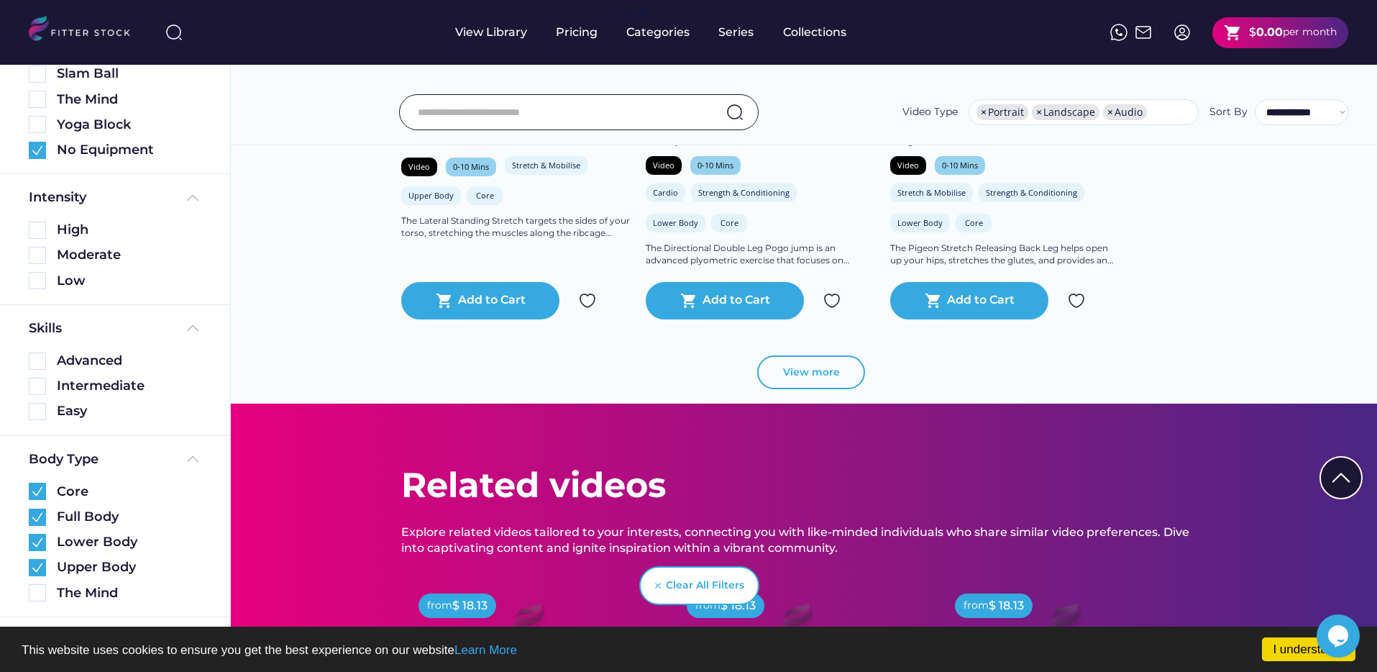
click at [784, 371] on button "View more" at bounding box center [811, 372] width 108 height 35
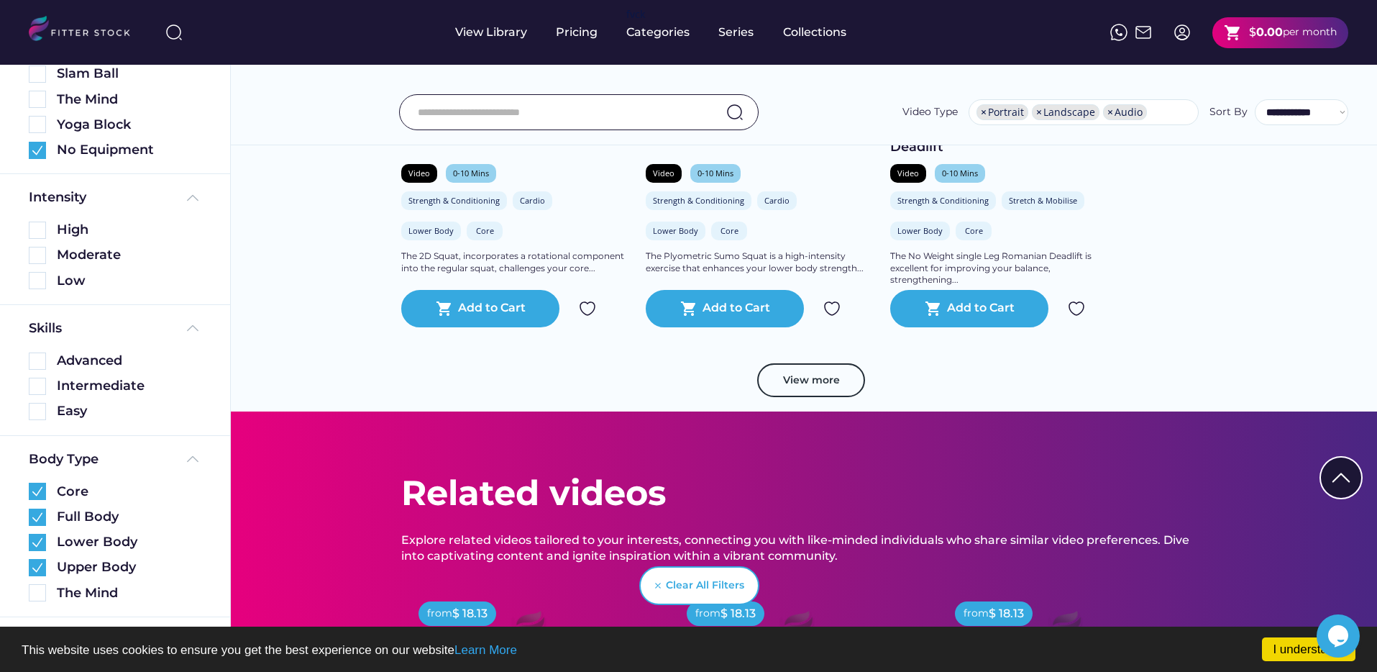
scroll to position [8140, 0]
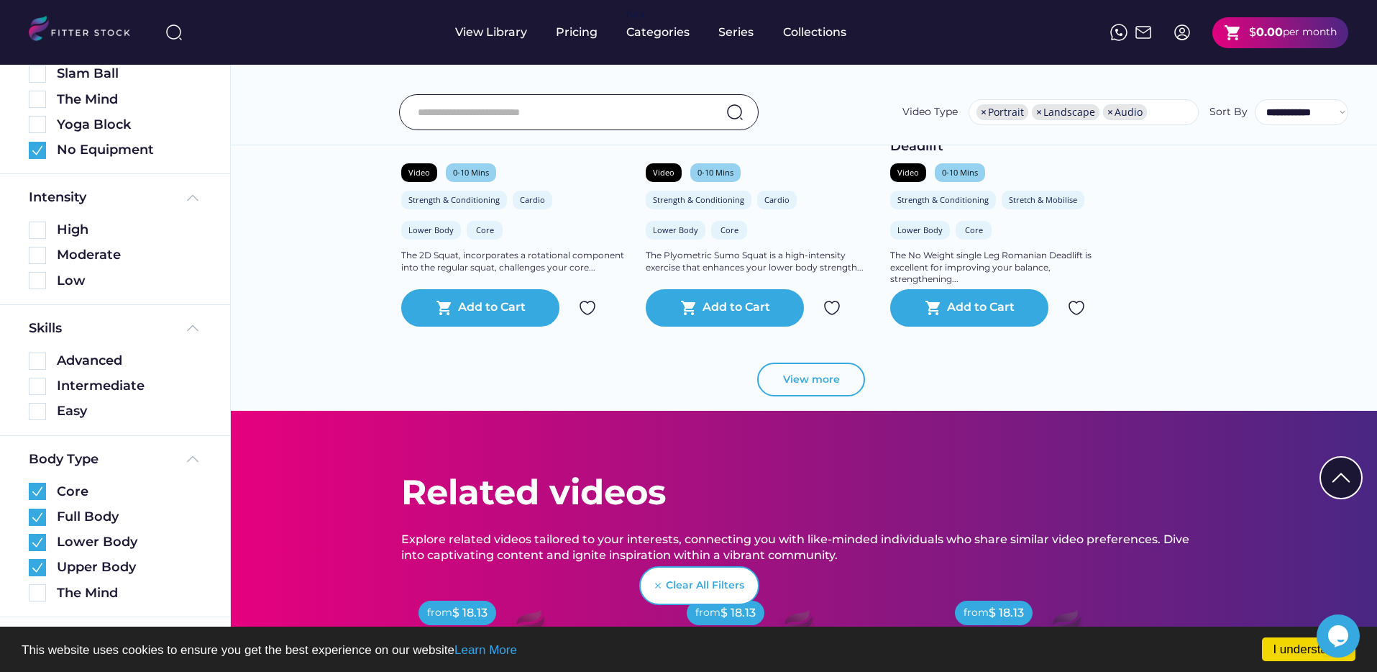
click at [819, 381] on button "View more" at bounding box center [811, 379] width 108 height 35
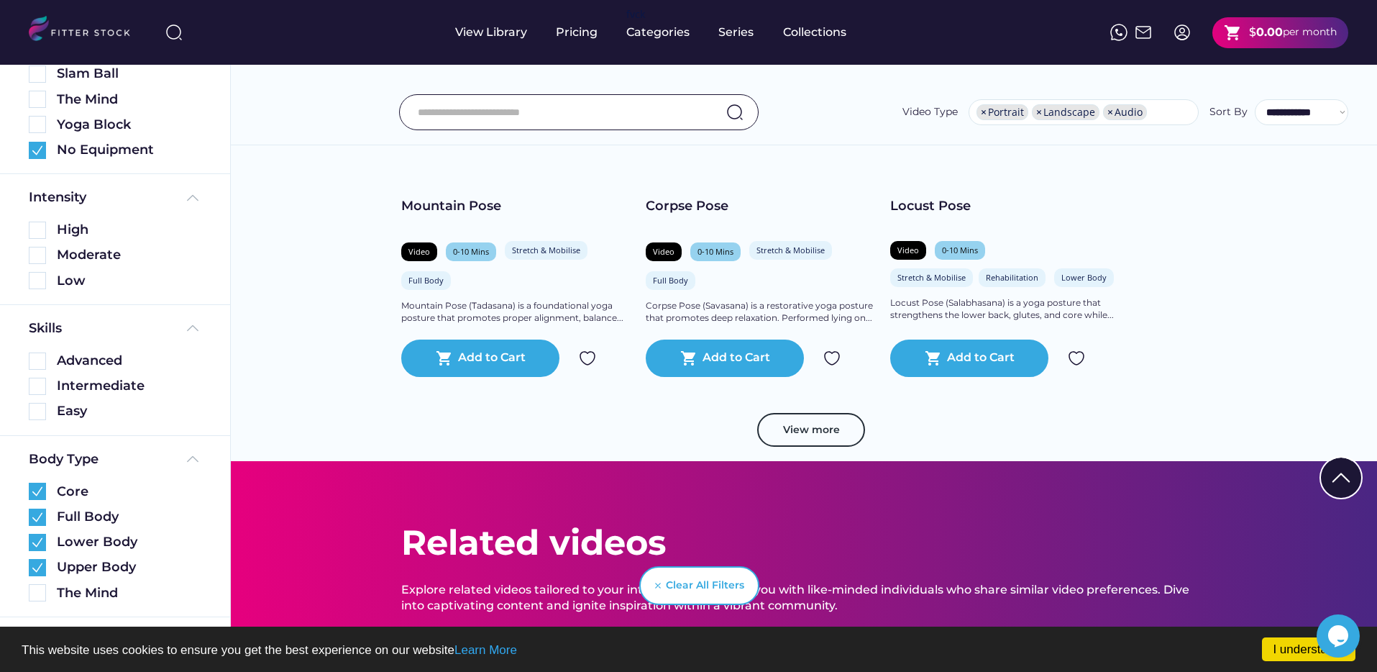
scroll to position [10739, 0]
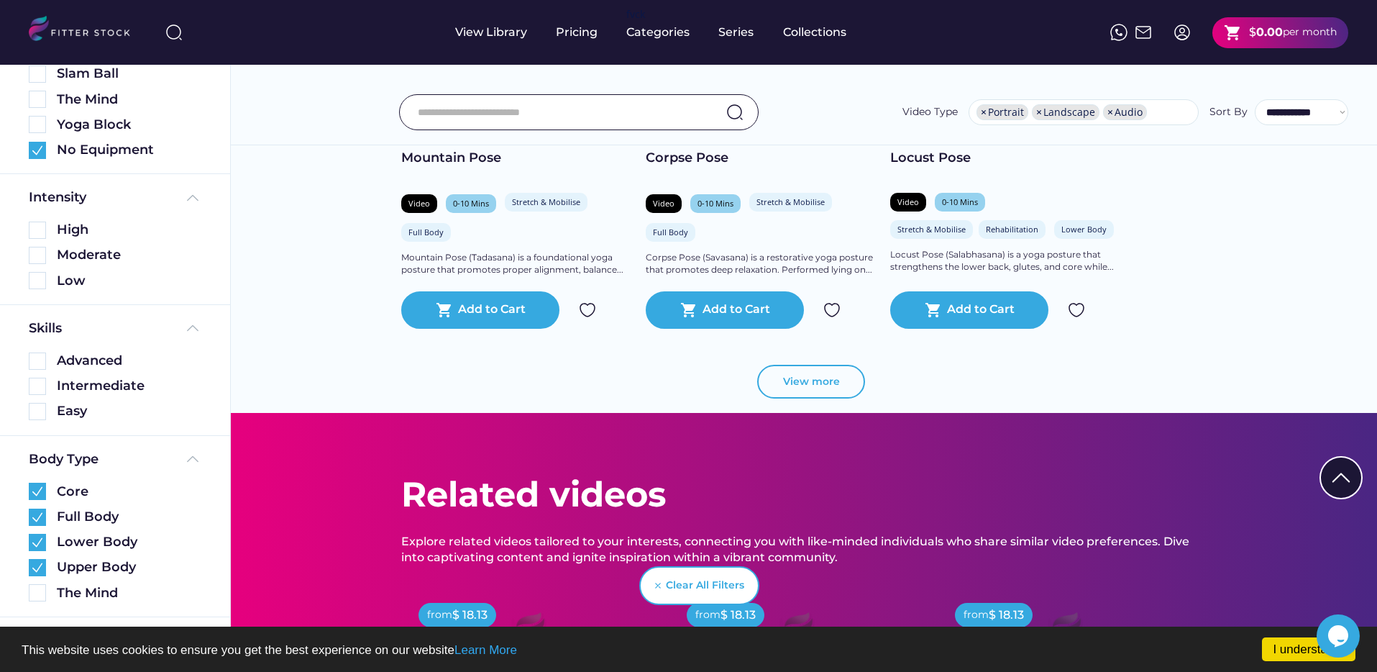
click at [820, 391] on button "View more" at bounding box center [811, 382] width 108 height 35
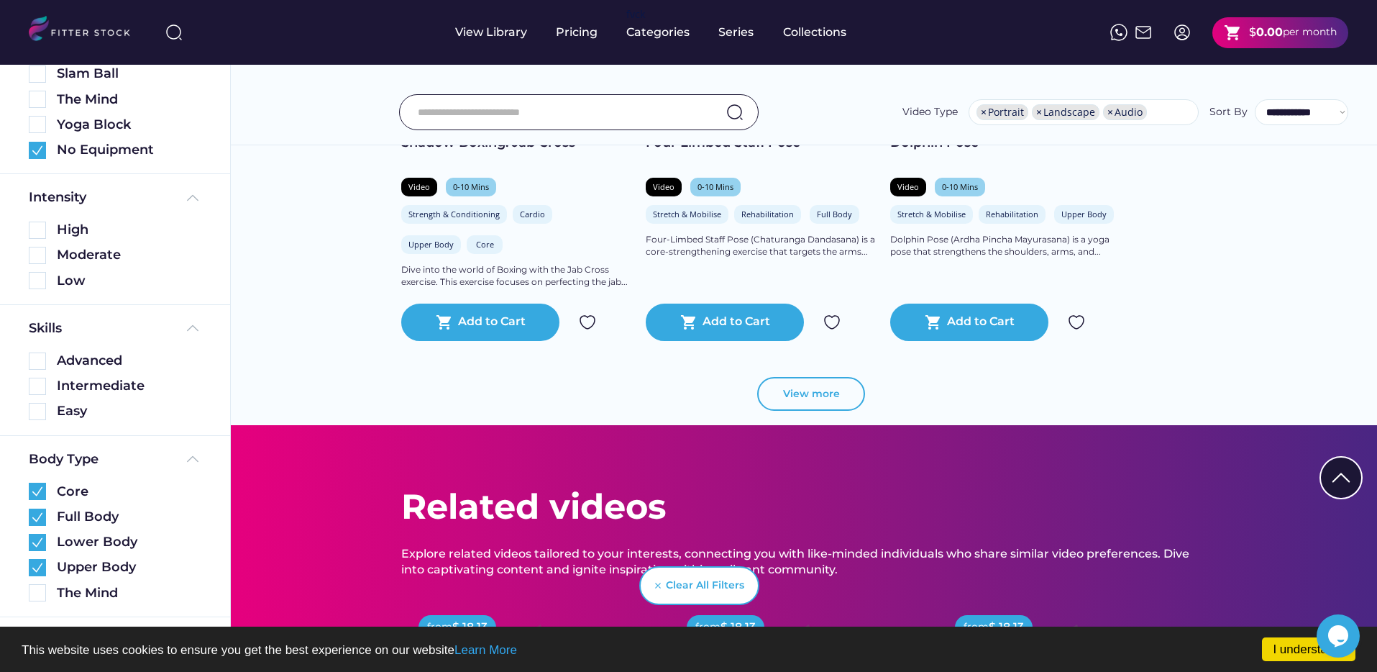
scroll to position [13309, 0]
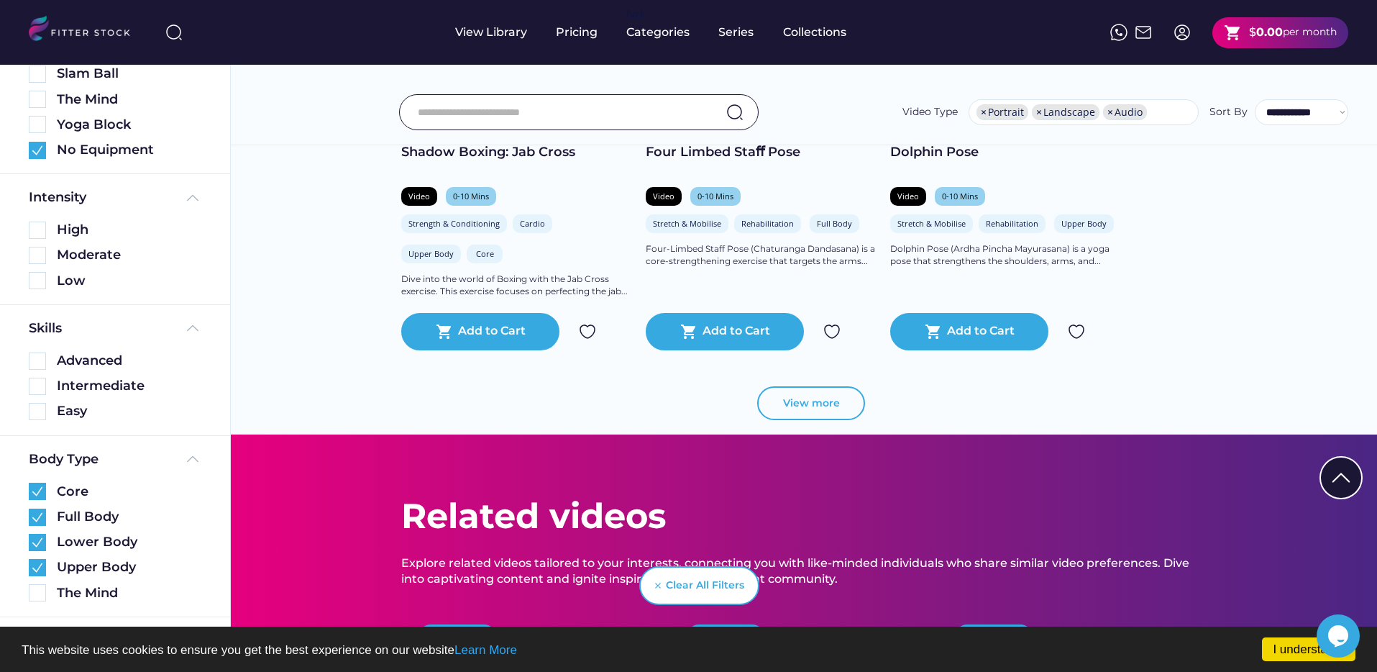
click at [828, 392] on button "View more" at bounding box center [811, 403] width 108 height 35
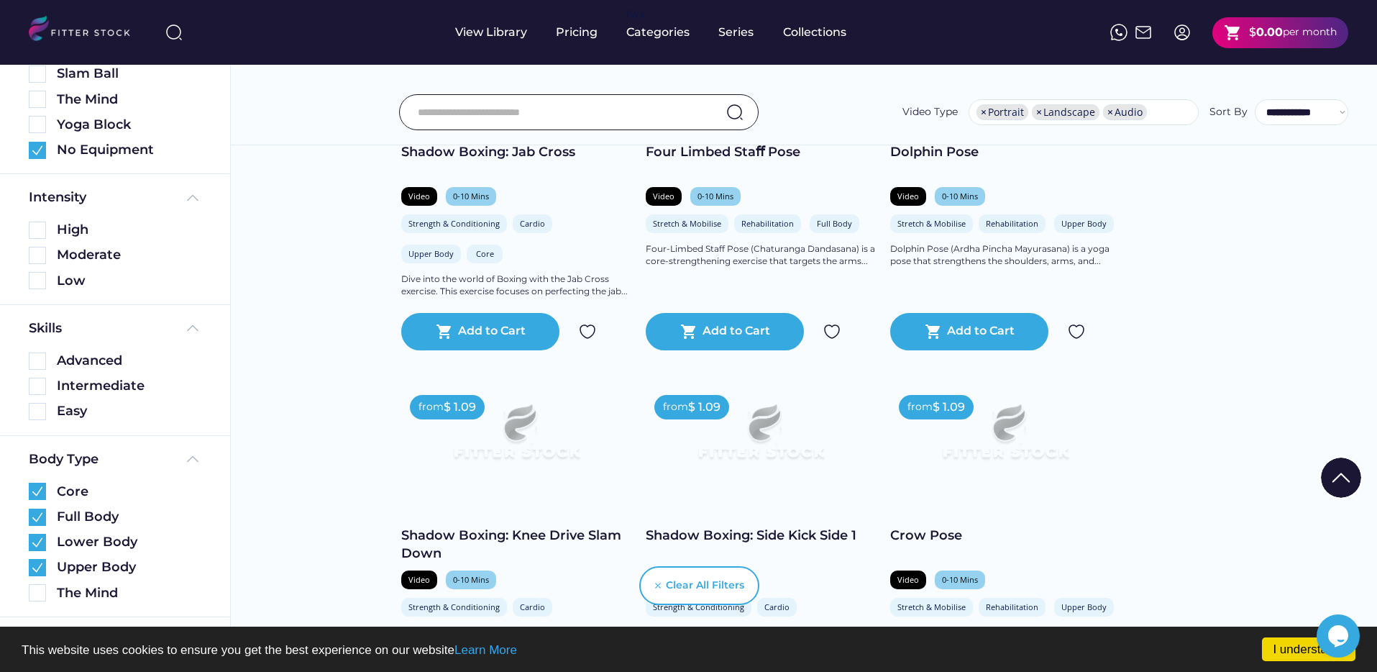
click at [741, 427] on img at bounding box center [761, 438] width 184 height 104
click at [762, 430] on img at bounding box center [761, 438] width 184 height 104
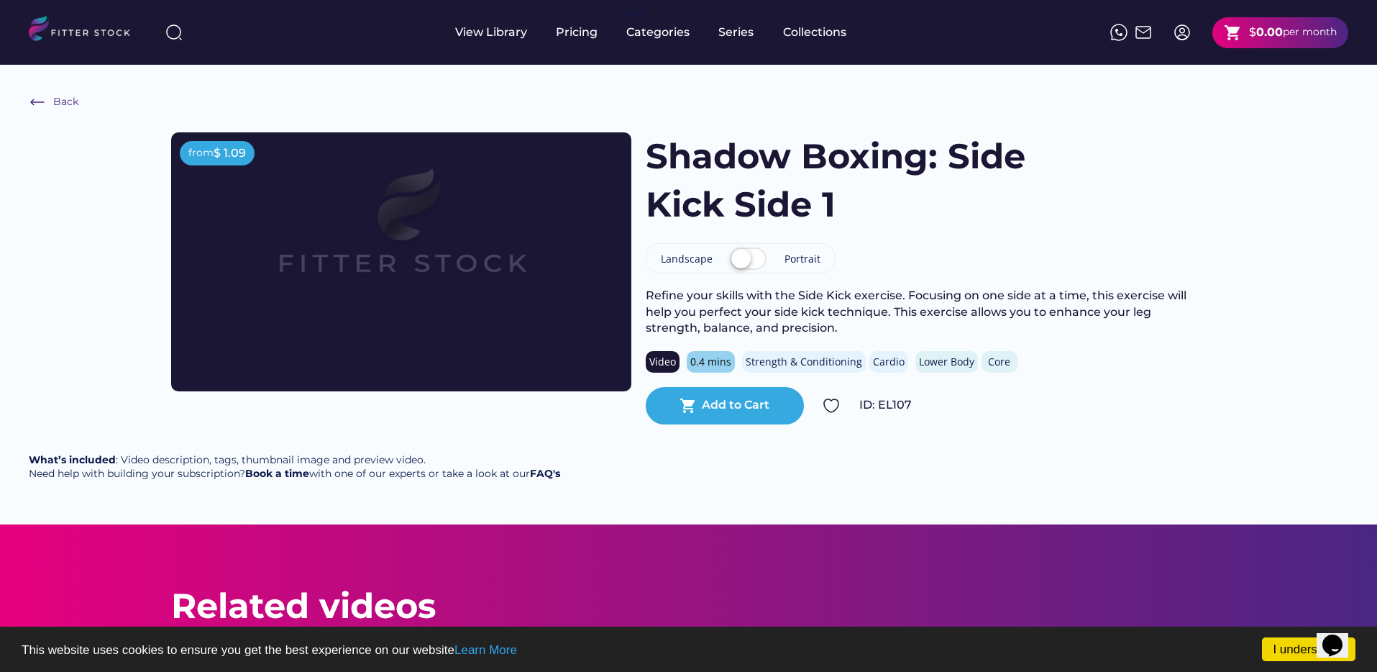
scroll to position [1, 0]
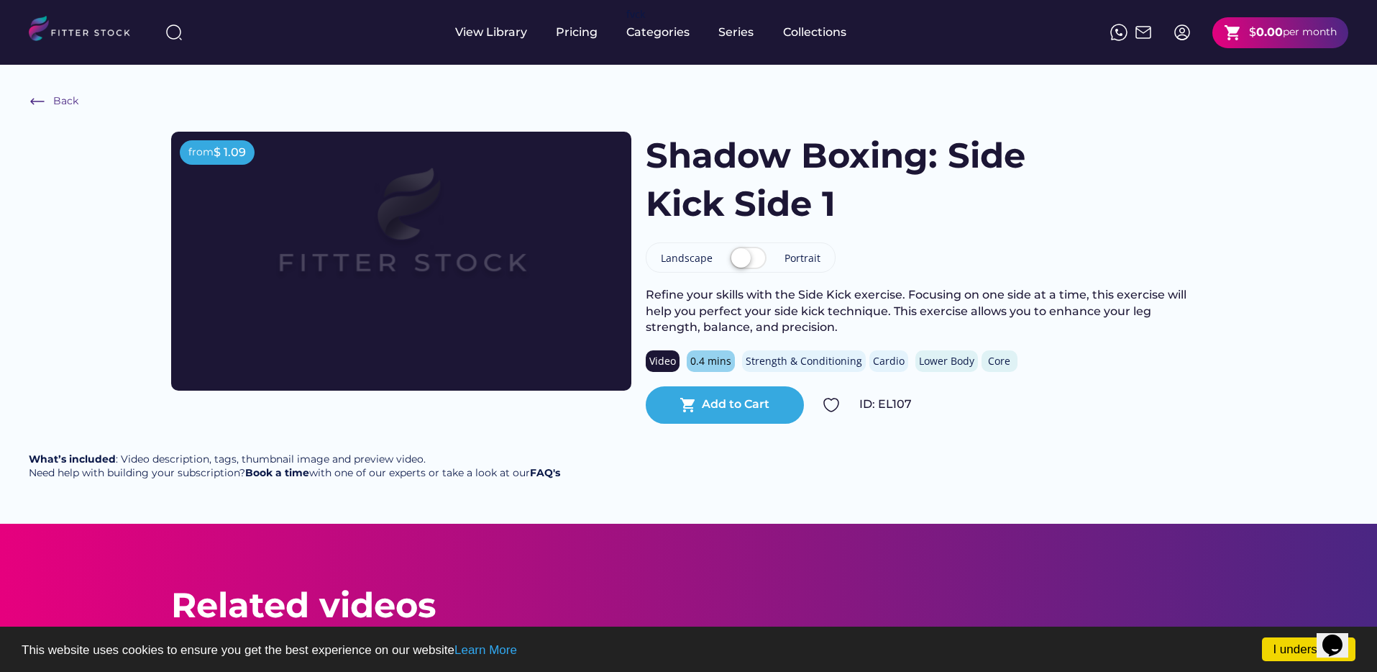
click at [752, 257] on label at bounding box center [748, 259] width 44 height 32
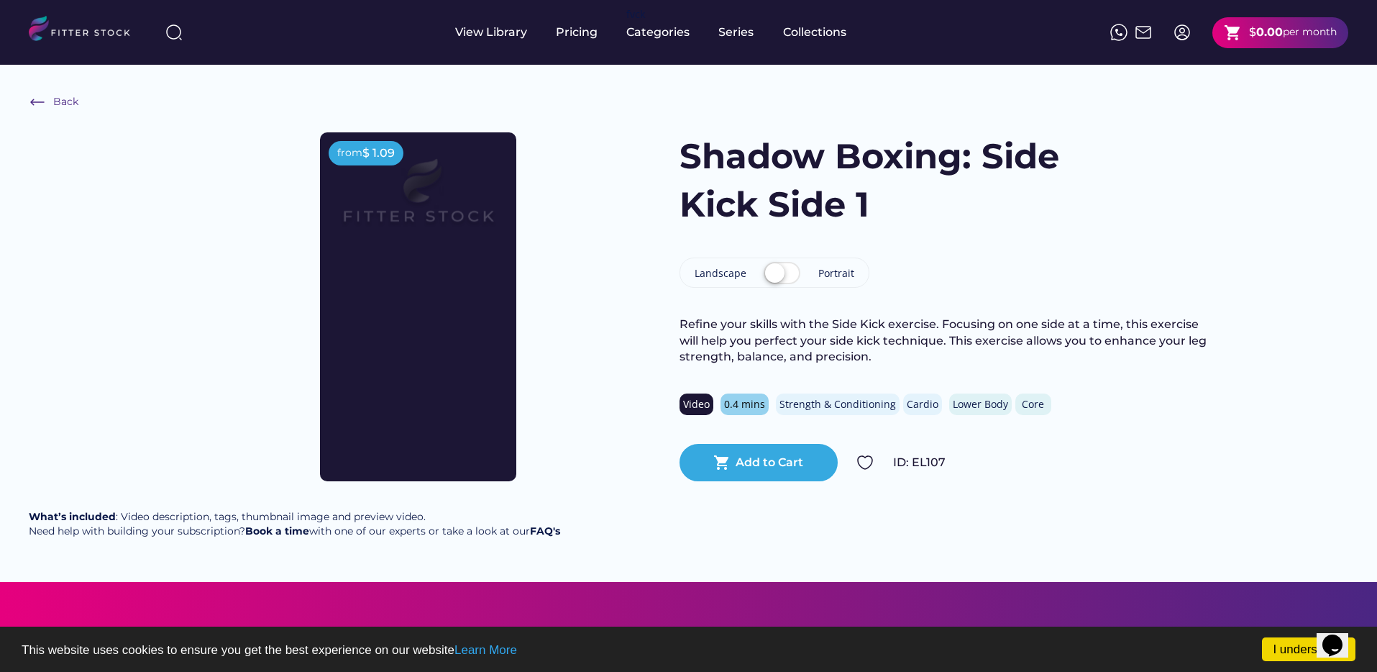
scroll to position [5, 0]
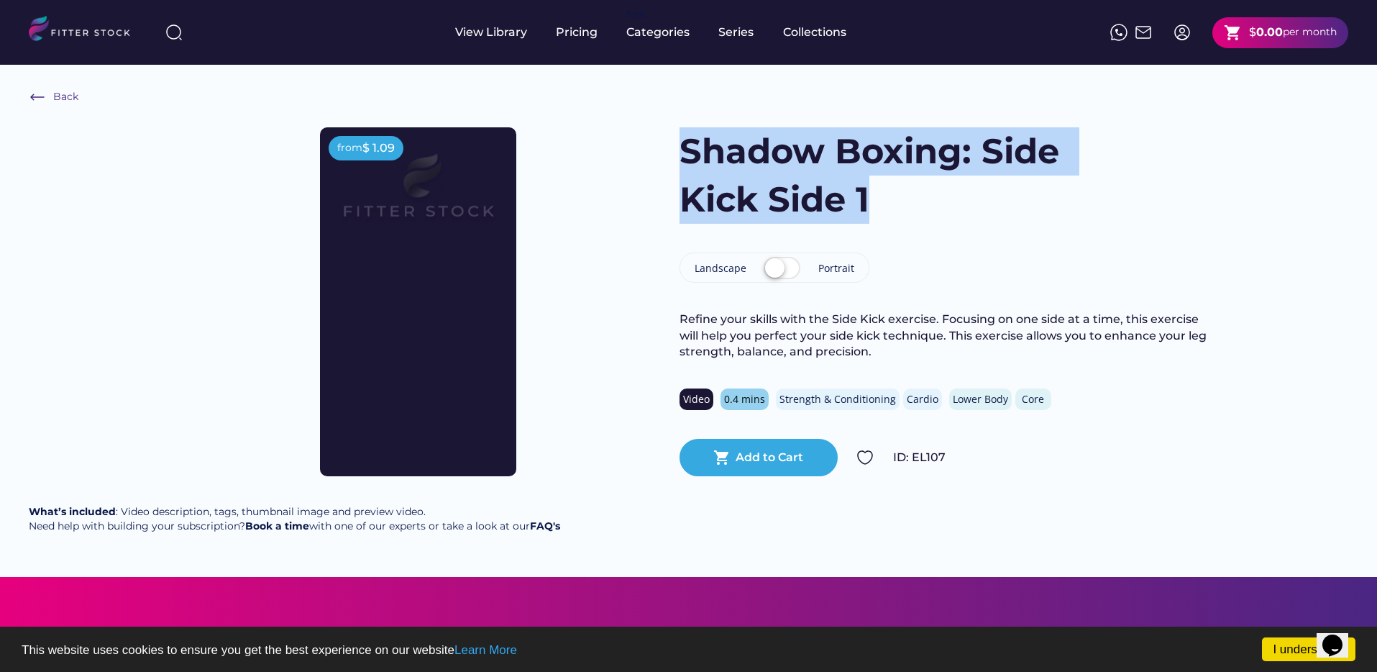
drag, startPoint x: 682, startPoint y: 146, endPoint x: 884, endPoint y: 217, distance: 214.2
click at [884, 217] on h1 "Shadow Boxing: Side Kick Side 1" at bounding box center [876, 175] width 395 height 96
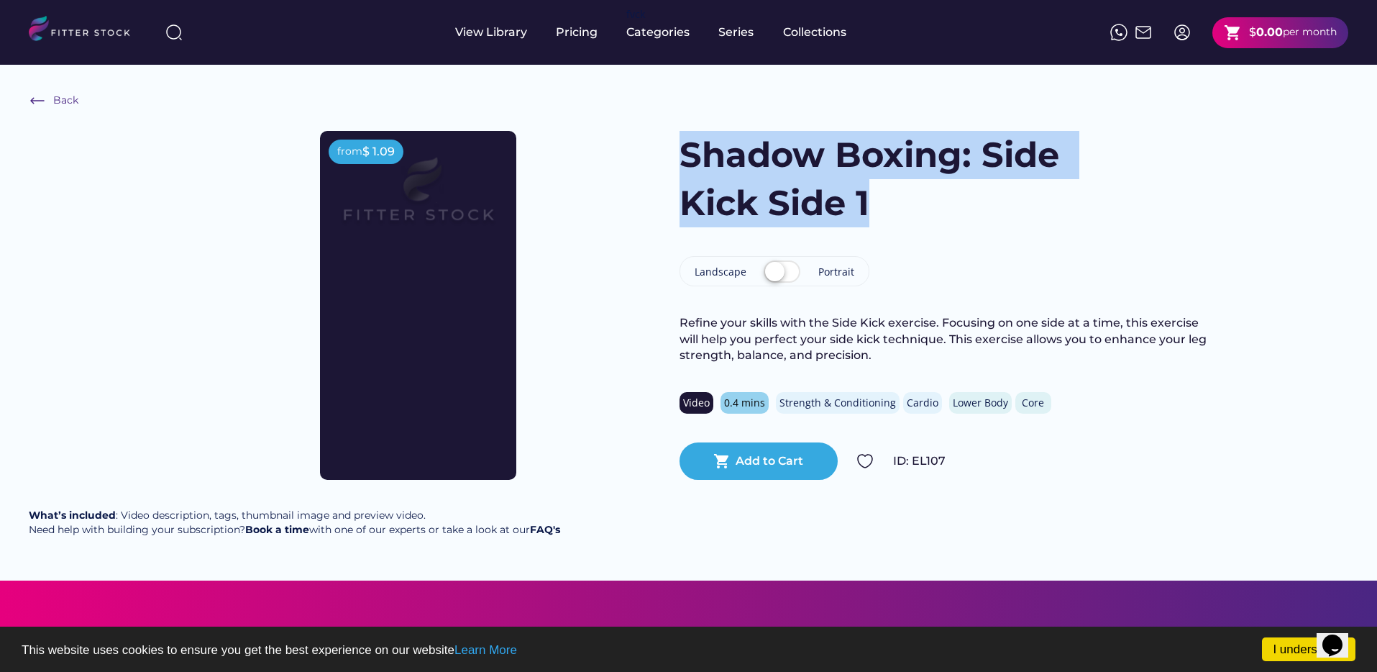
scroll to position [2, 0]
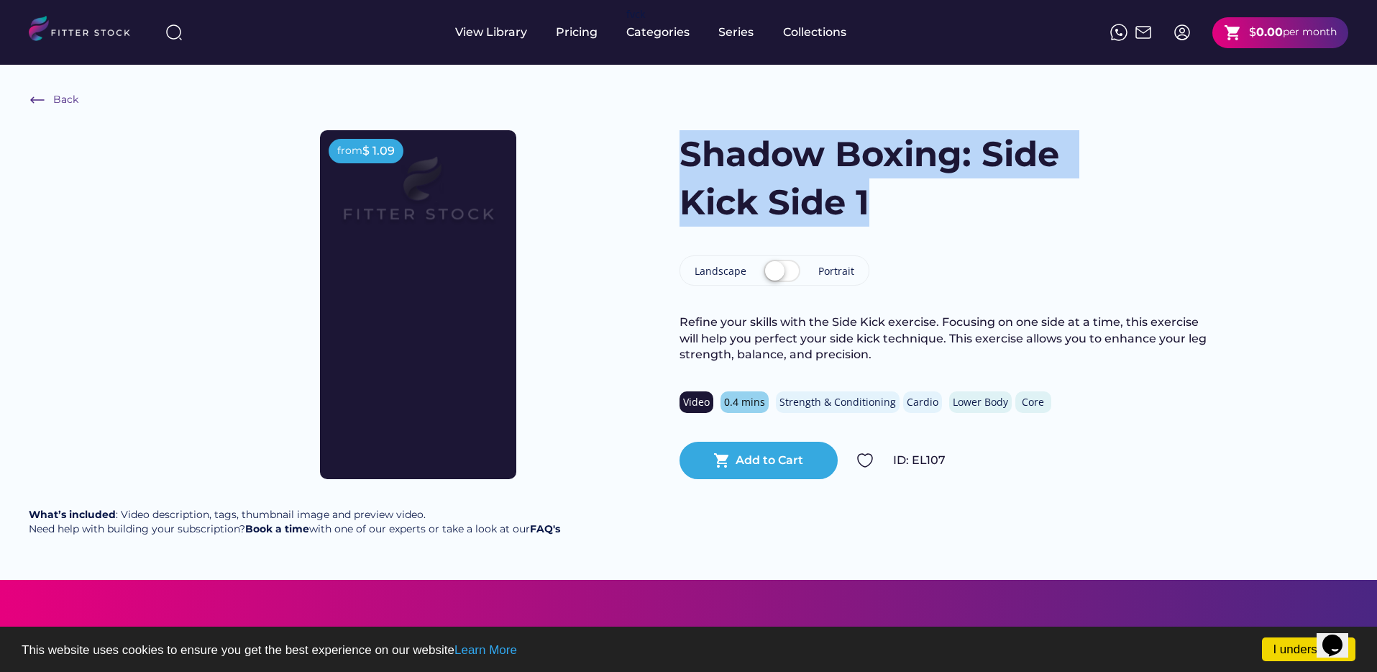
click at [887, 217] on h1 "Shadow Boxing: Side Kick Side 1" at bounding box center [876, 178] width 395 height 96
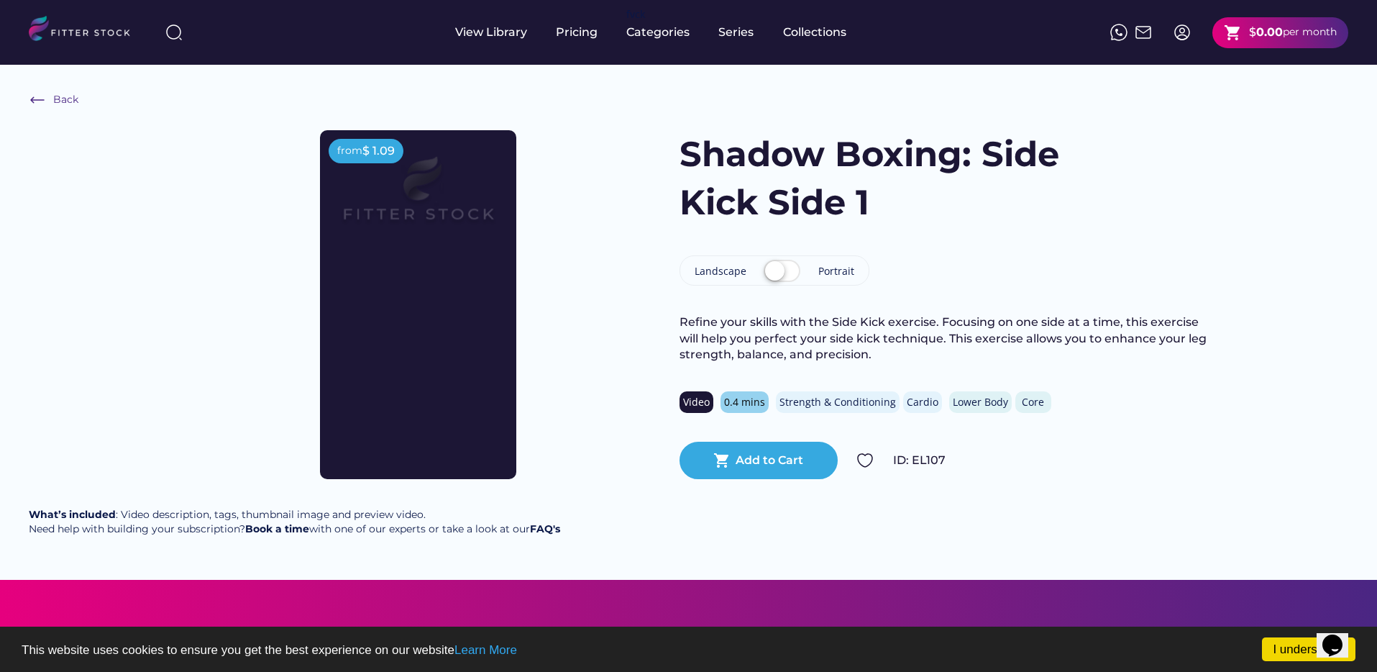
click at [778, 273] on label at bounding box center [782, 272] width 44 height 32
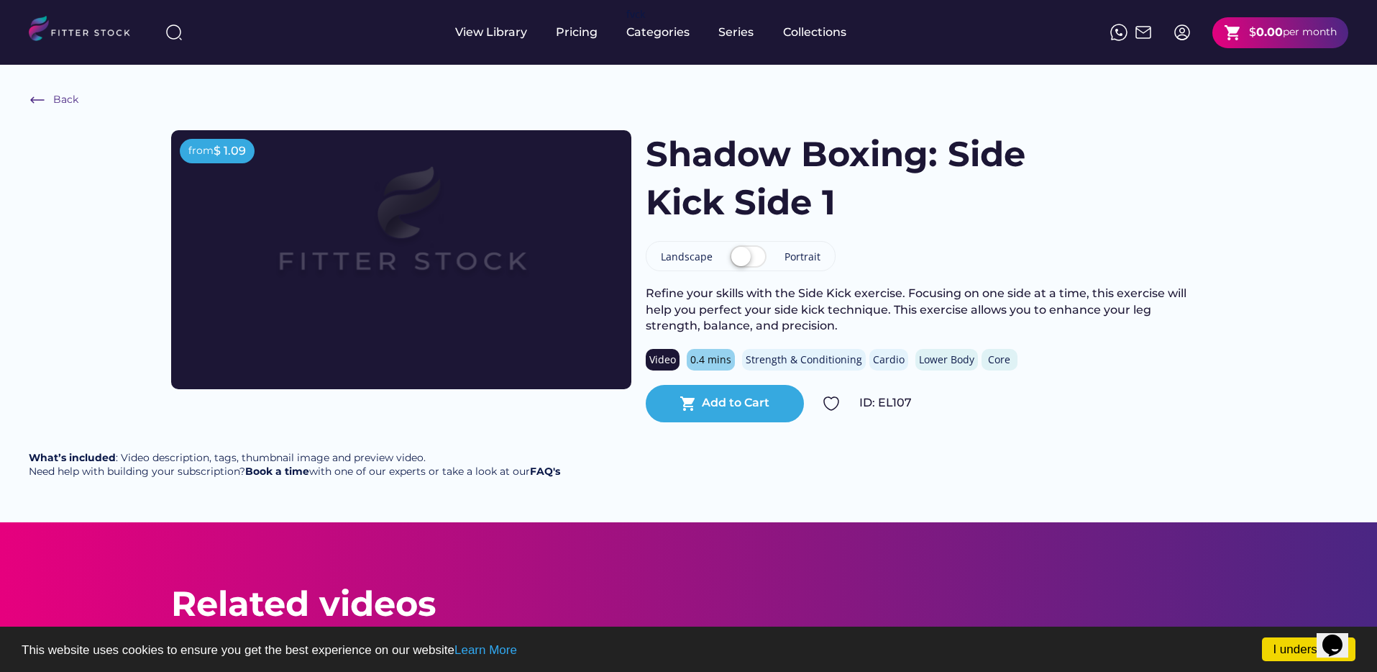
click at [759, 262] on label at bounding box center [748, 258] width 44 height 32
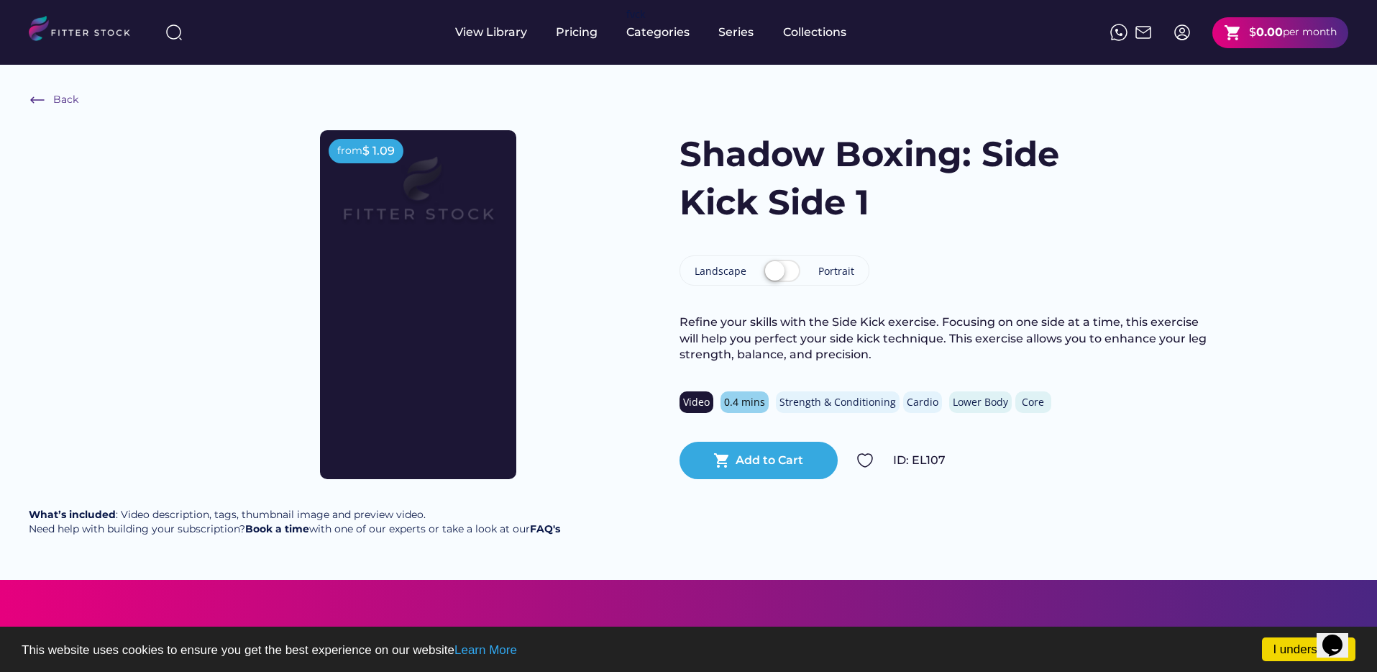
click at [760, 262] on label at bounding box center [782, 272] width 44 height 32
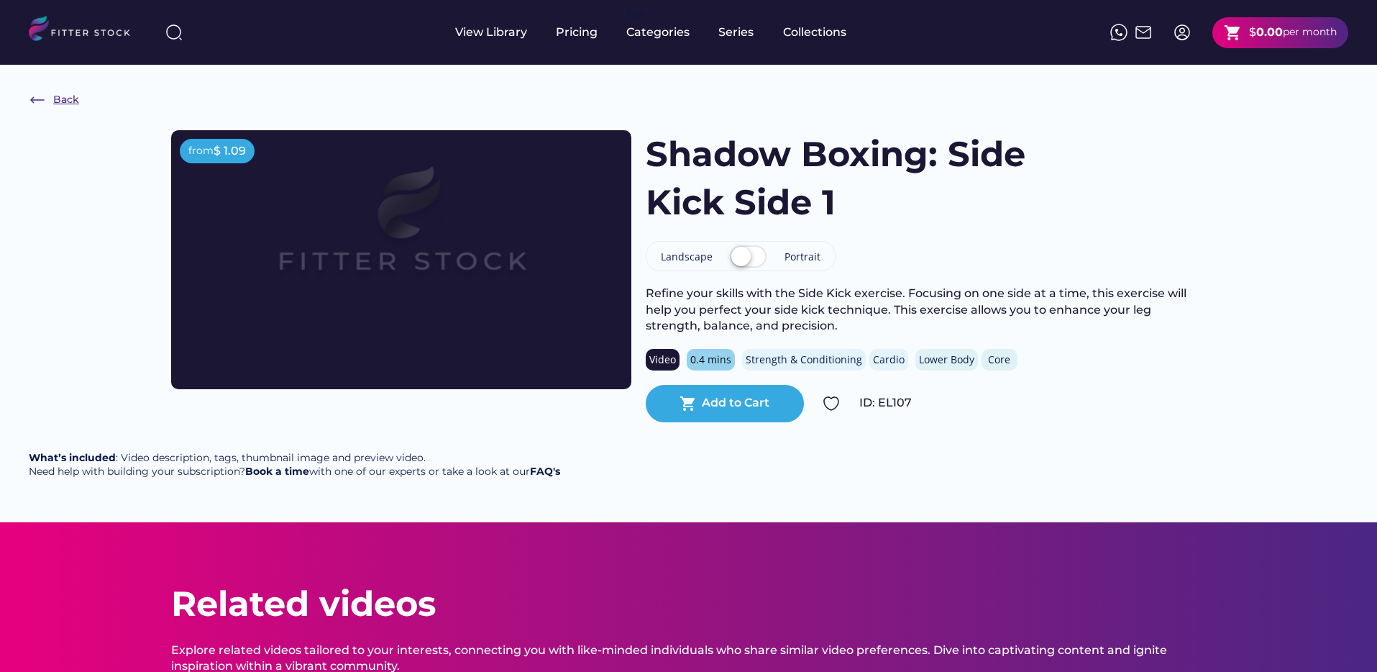
click at [56, 99] on div "Back" at bounding box center [66, 100] width 26 height 14
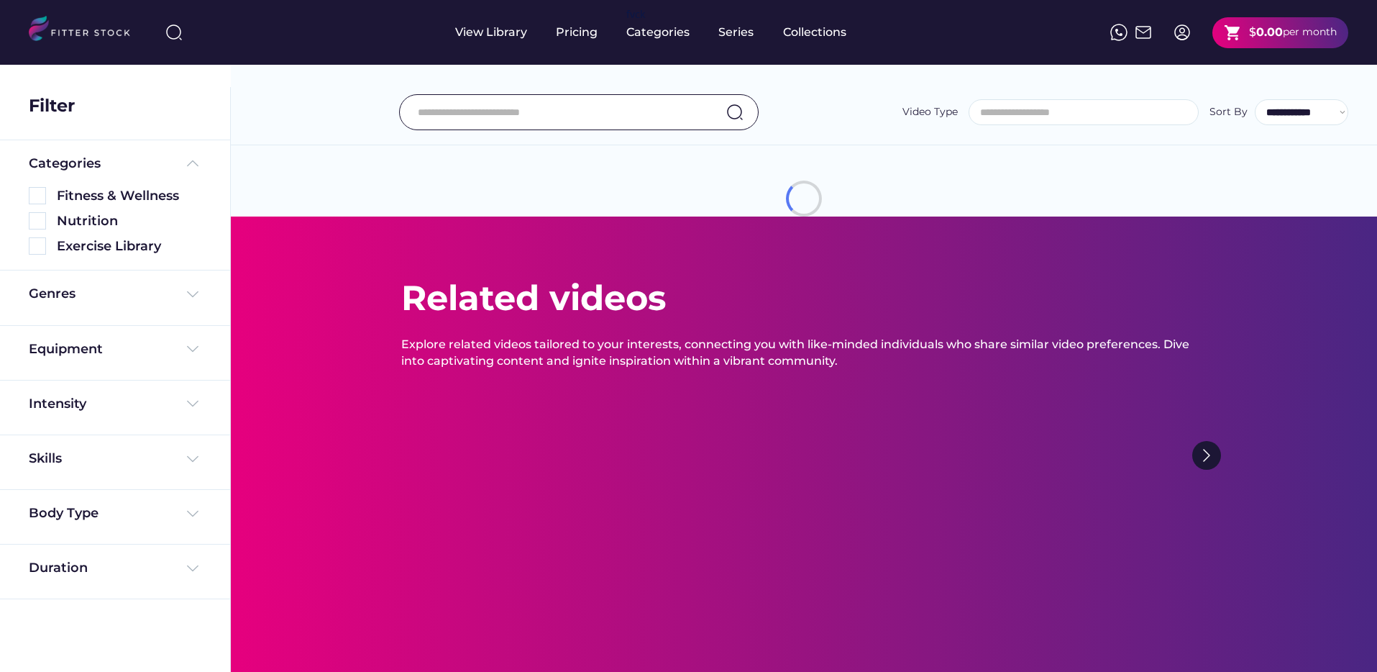
select select
select select "**********"
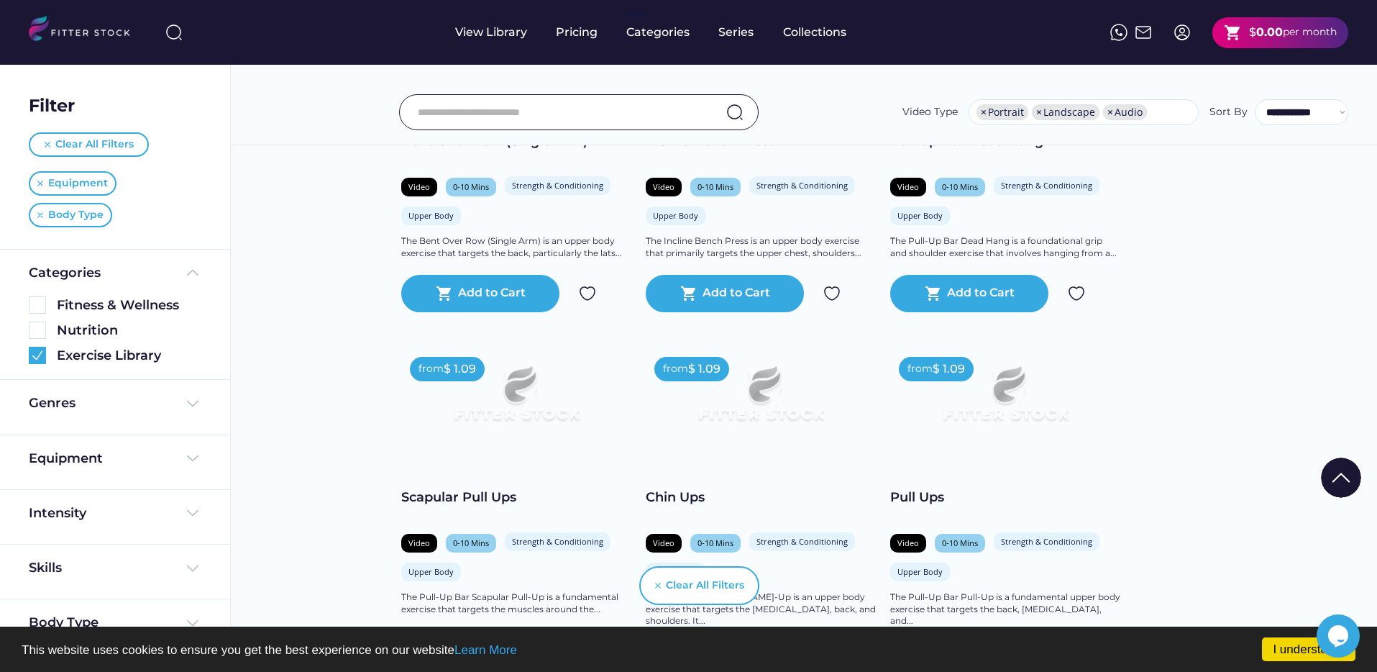
scroll to position [2097, 0]
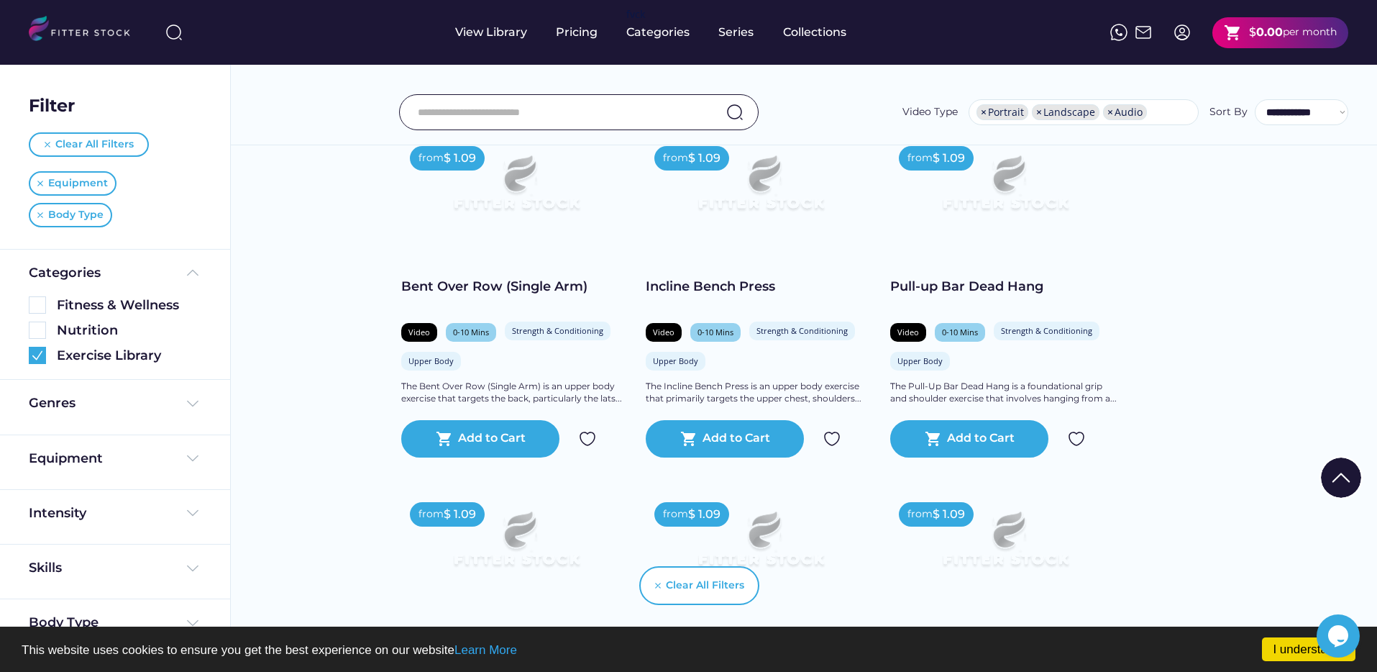
click at [961, 286] on div "Pull-up Bar Dead Hang" at bounding box center [1005, 287] width 230 height 18
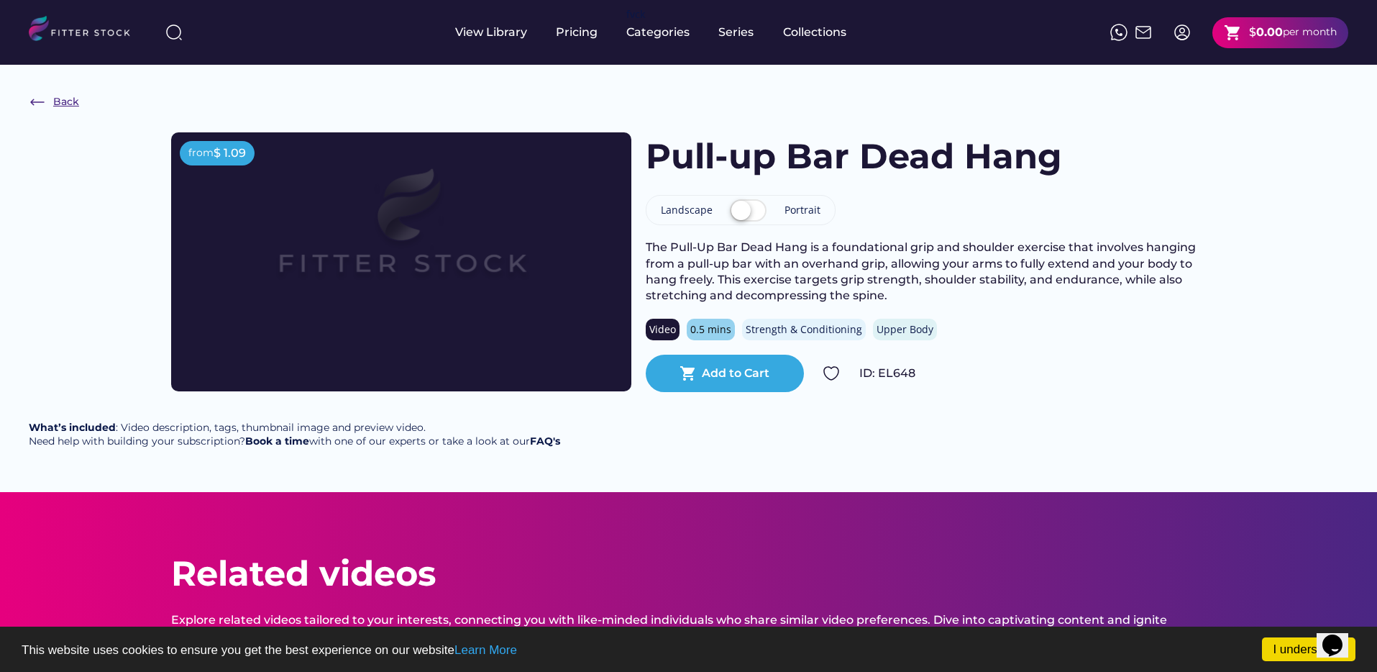
click at [65, 101] on div "Back" at bounding box center [66, 102] width 26 height 14
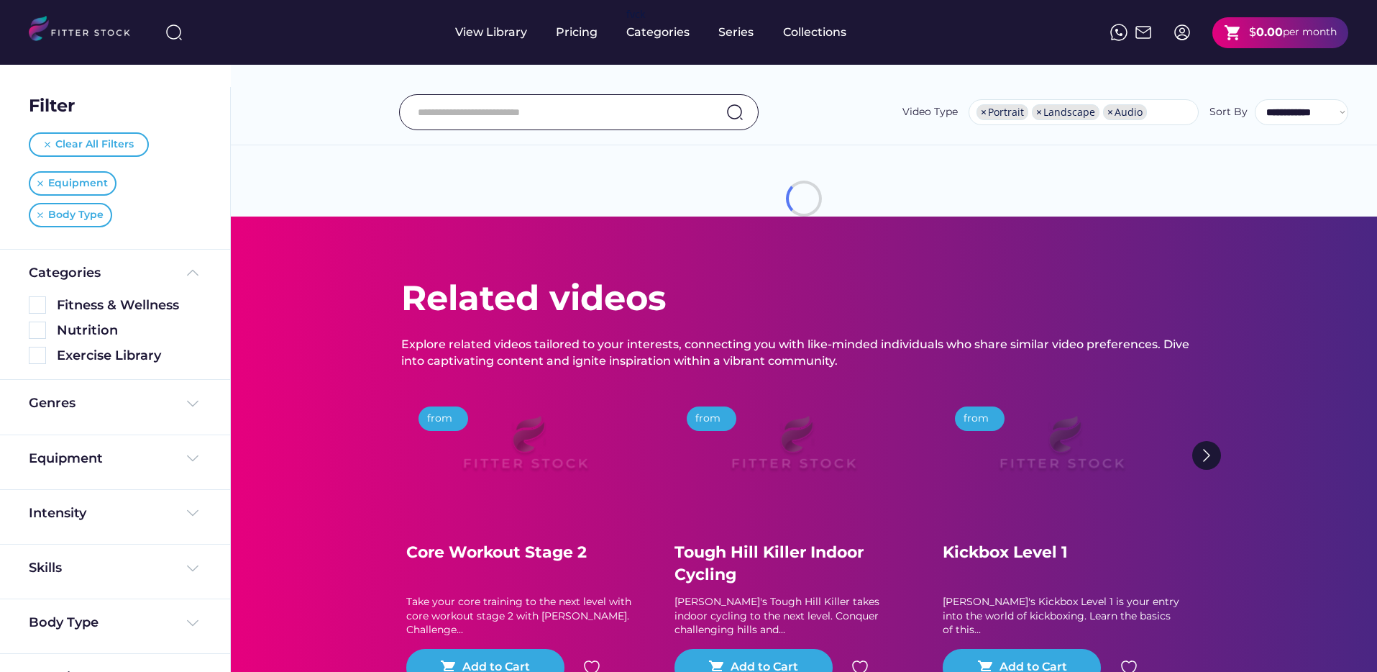
select select "**********"
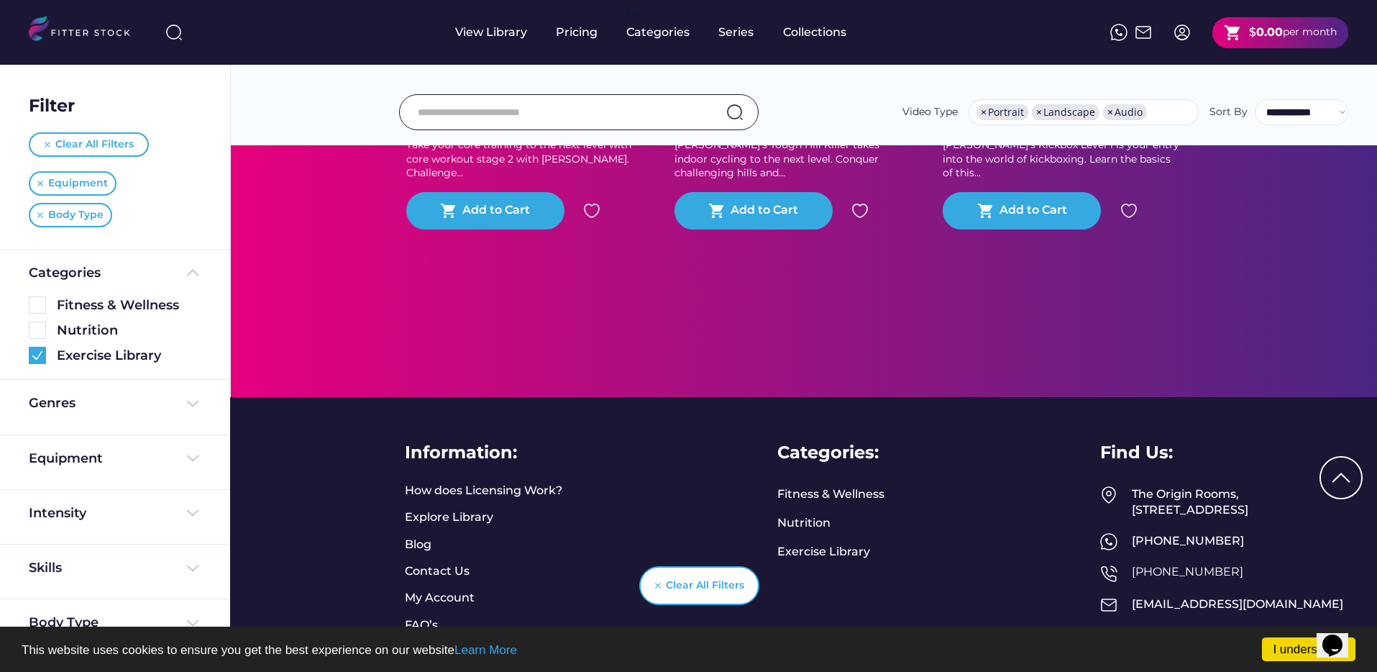
scroll to position [16524, 0]
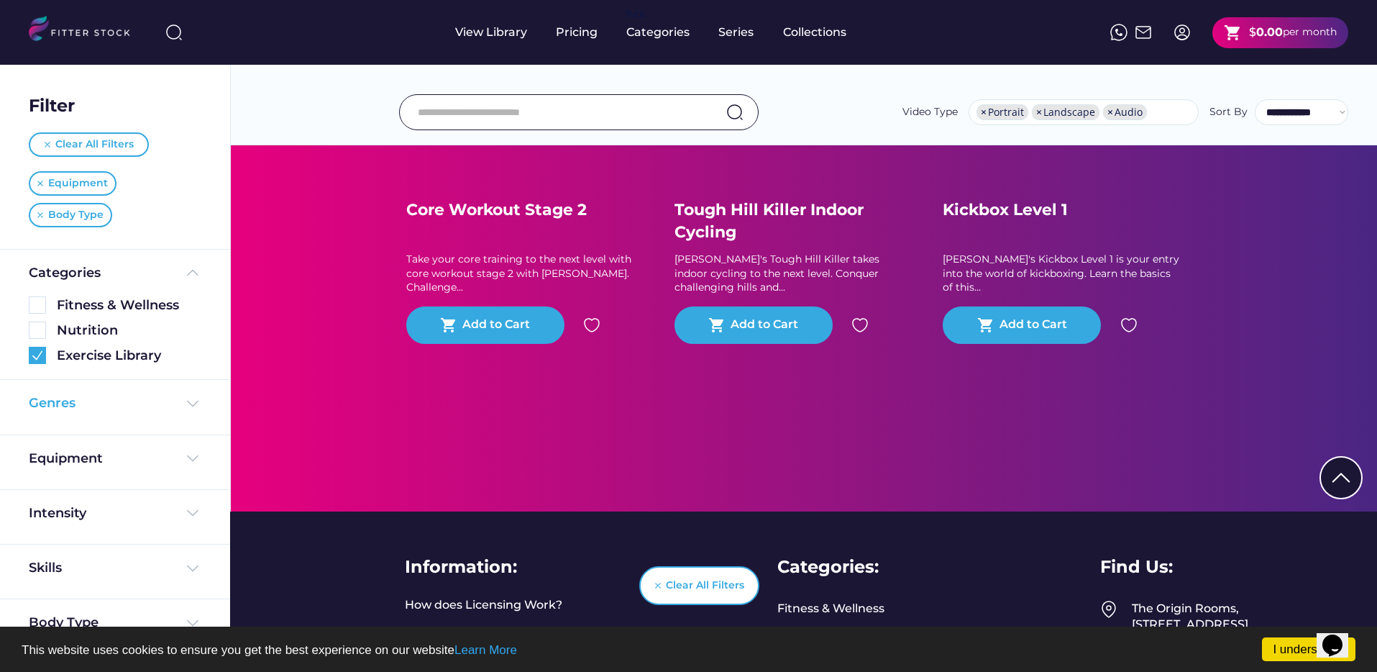
click at [123, 408] on div "Genres" at bounding box center [115, 403] width 173 height 18
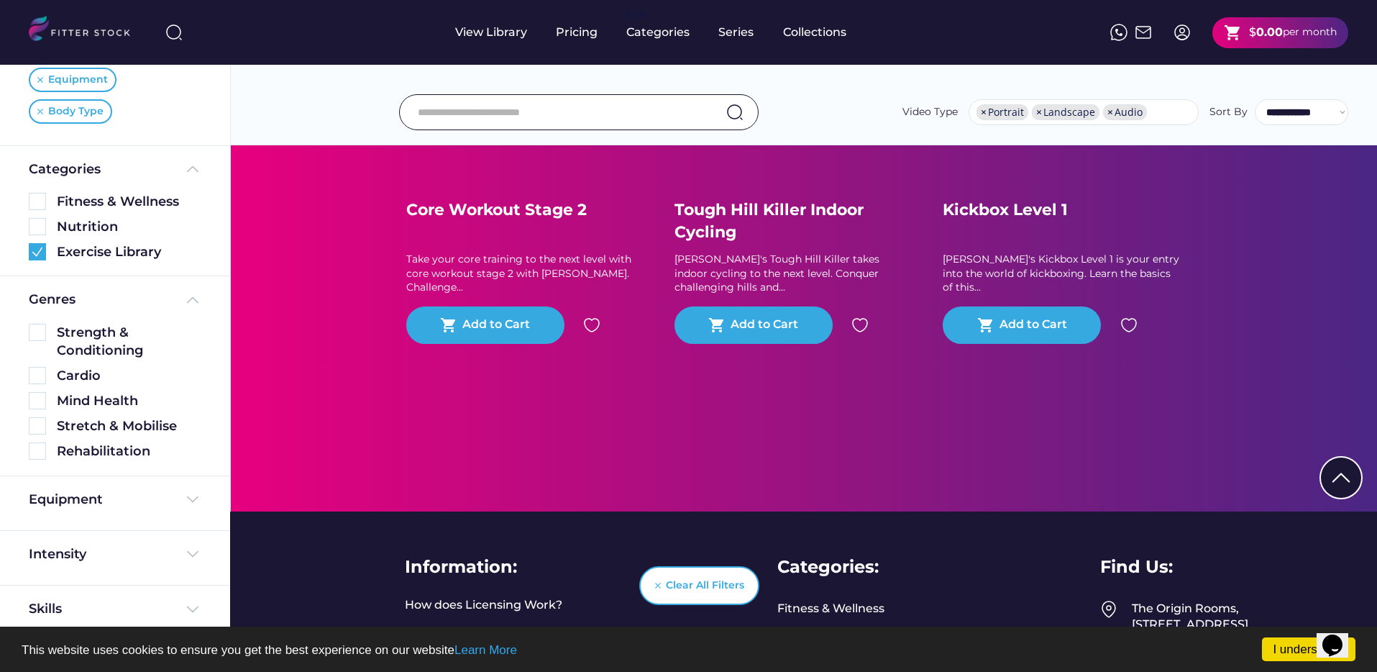
scroll to position [109, 0]
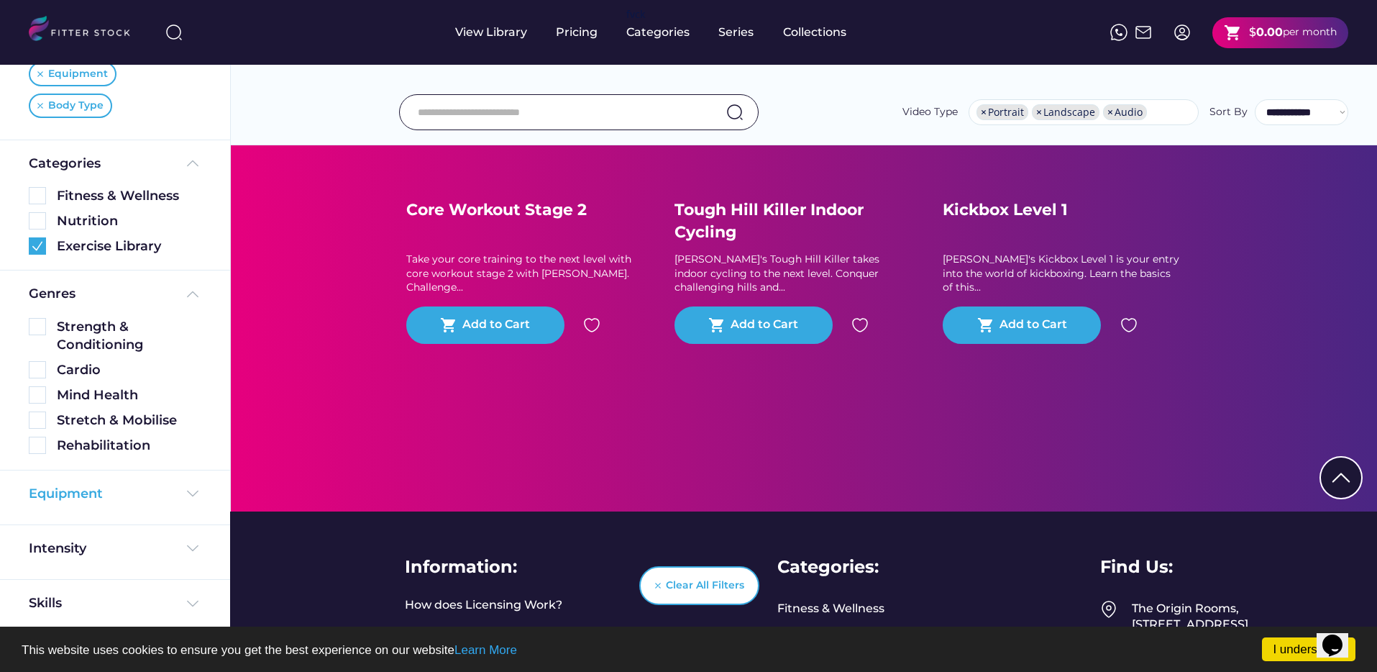
click at [109, 497] on div "Equipment" at bounding box center [115, 494] width 173 height 18
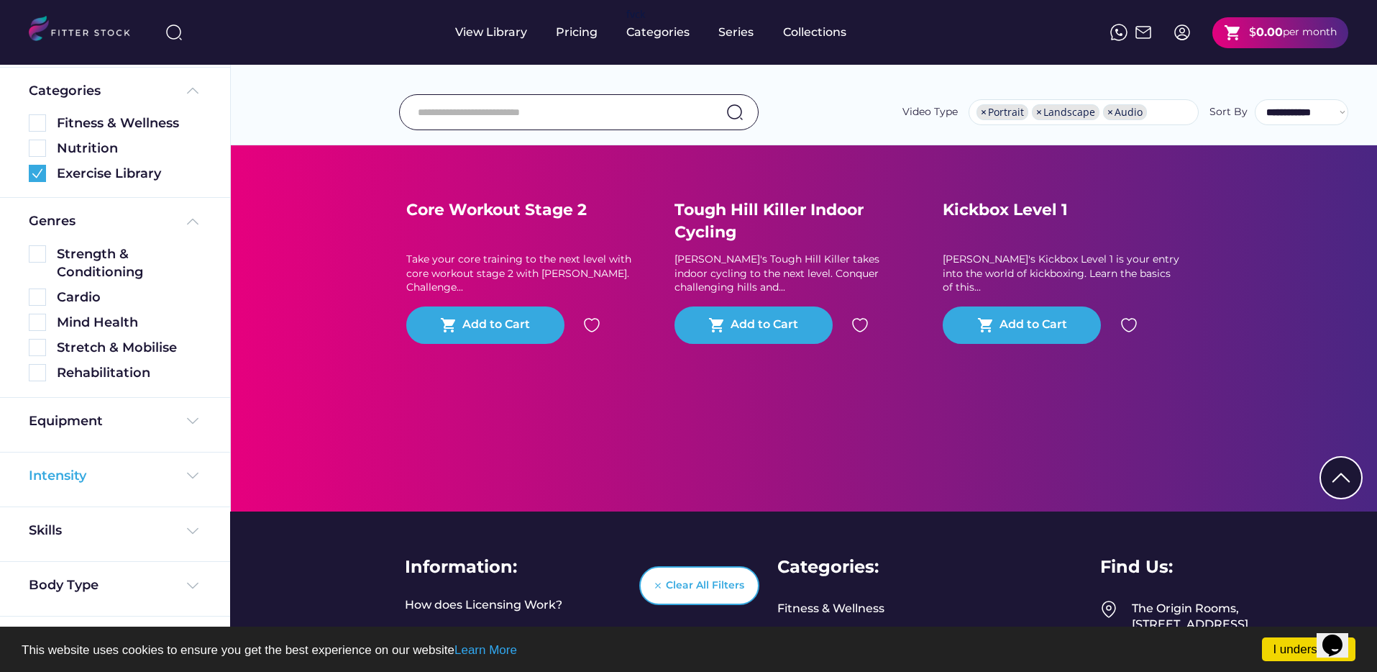
click at [116, 480] on div "Intensity" at bounding box center [115, 476] width 173 height 18
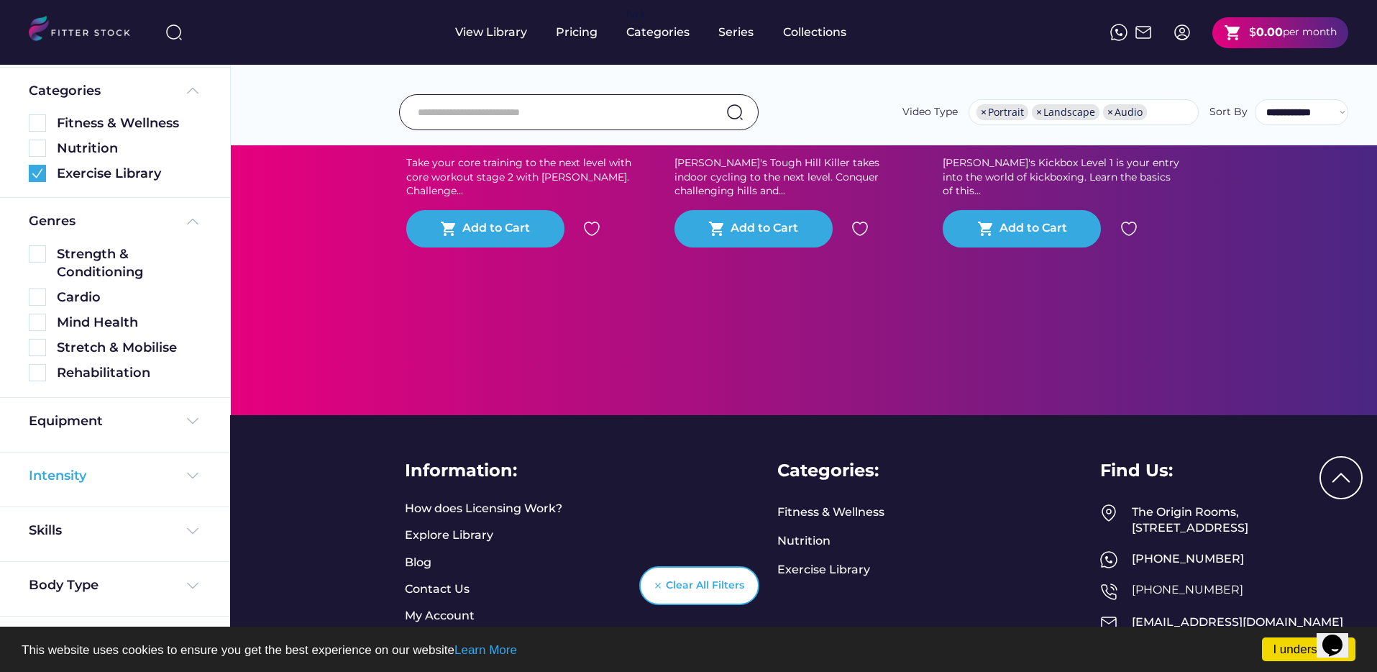
scroll to position [16716, 0]
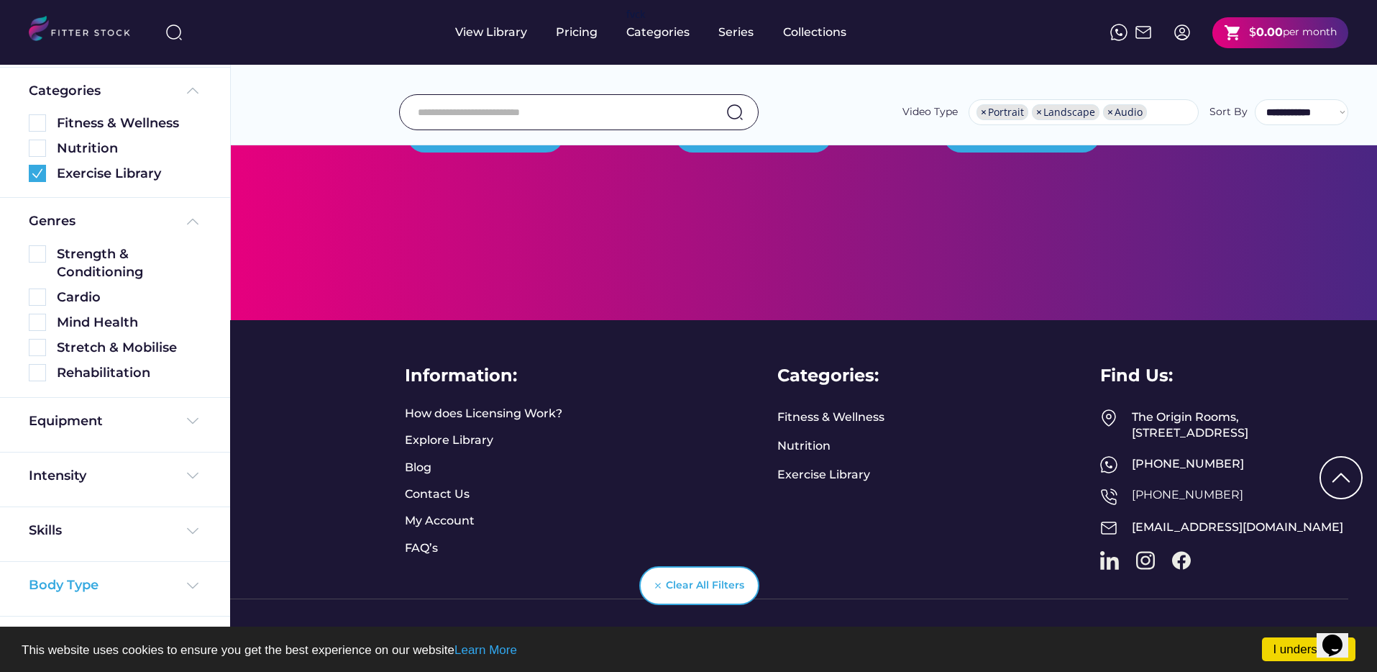
click at [113, 589] on div "Body Type" at bounding box center [115, 585] width 173 height 18
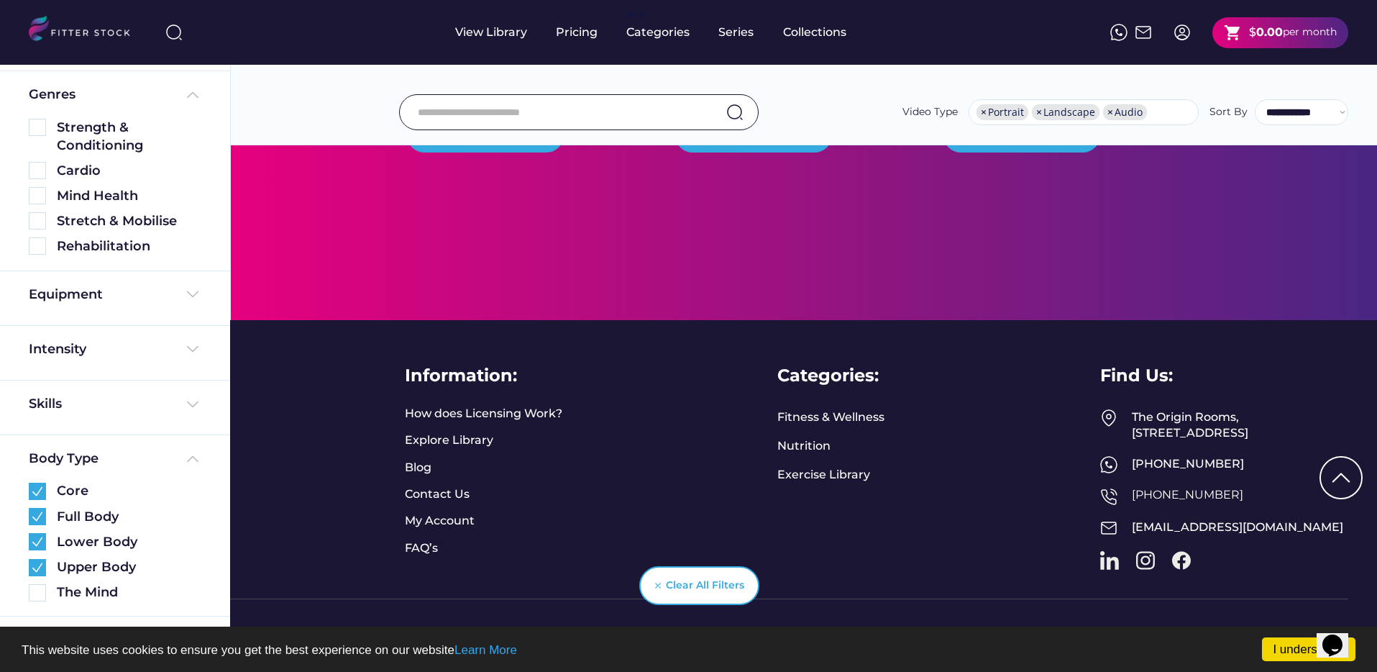
click at [77, 445] on div "Body Type Core Full Body Lower Body Upper Body The Mind" at bounding box center [115, 525] width 230 height 181
